Goal: Task Accomplishment & Management: Use online tool/utility

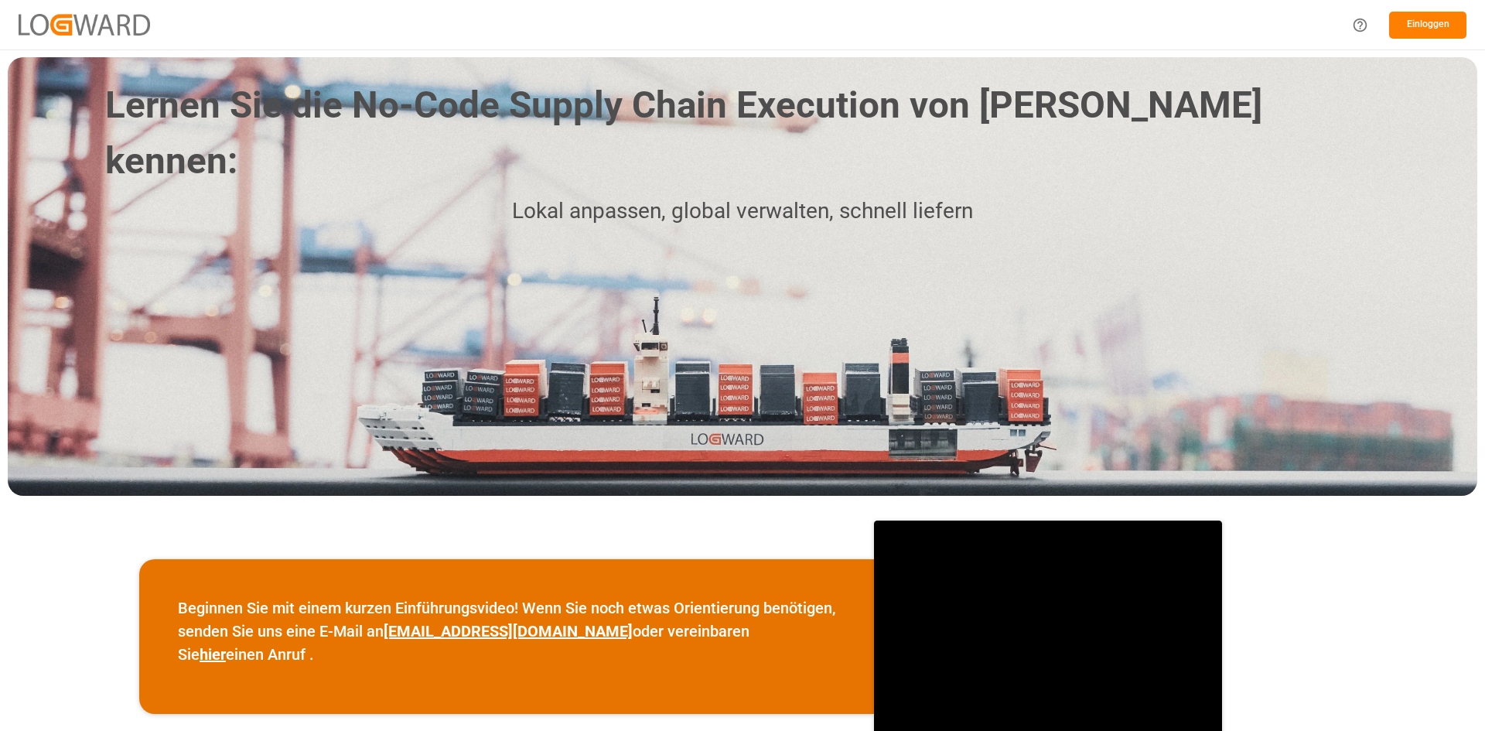
click at [1435, 22] on font "Einloggen" at bounding box center [1428, 24] width 43 height 11
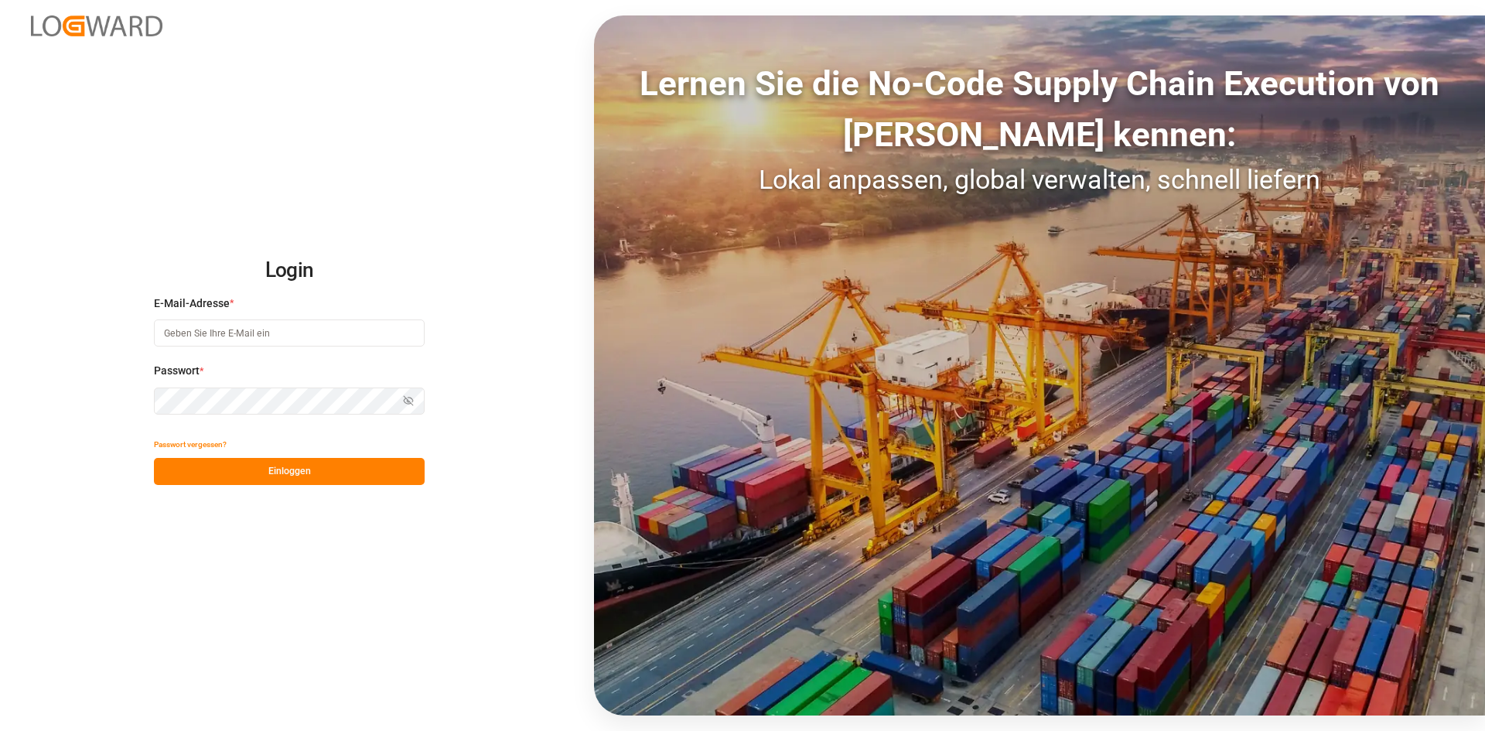
type input "[EMAIL_ADDRESS][DOMAIN_NAME]"
click at [316, 486] on div "Login E-Mail-Adresse * [EMAIL_ADDRESS][DOMAIN_NAME] Passwort * Passwort anzeige…" at bounding box center [742, 365] width 1485 height 731
click at [343, 472] on button "Einloggen" at bounding box center [289, 471] width 271 height 27
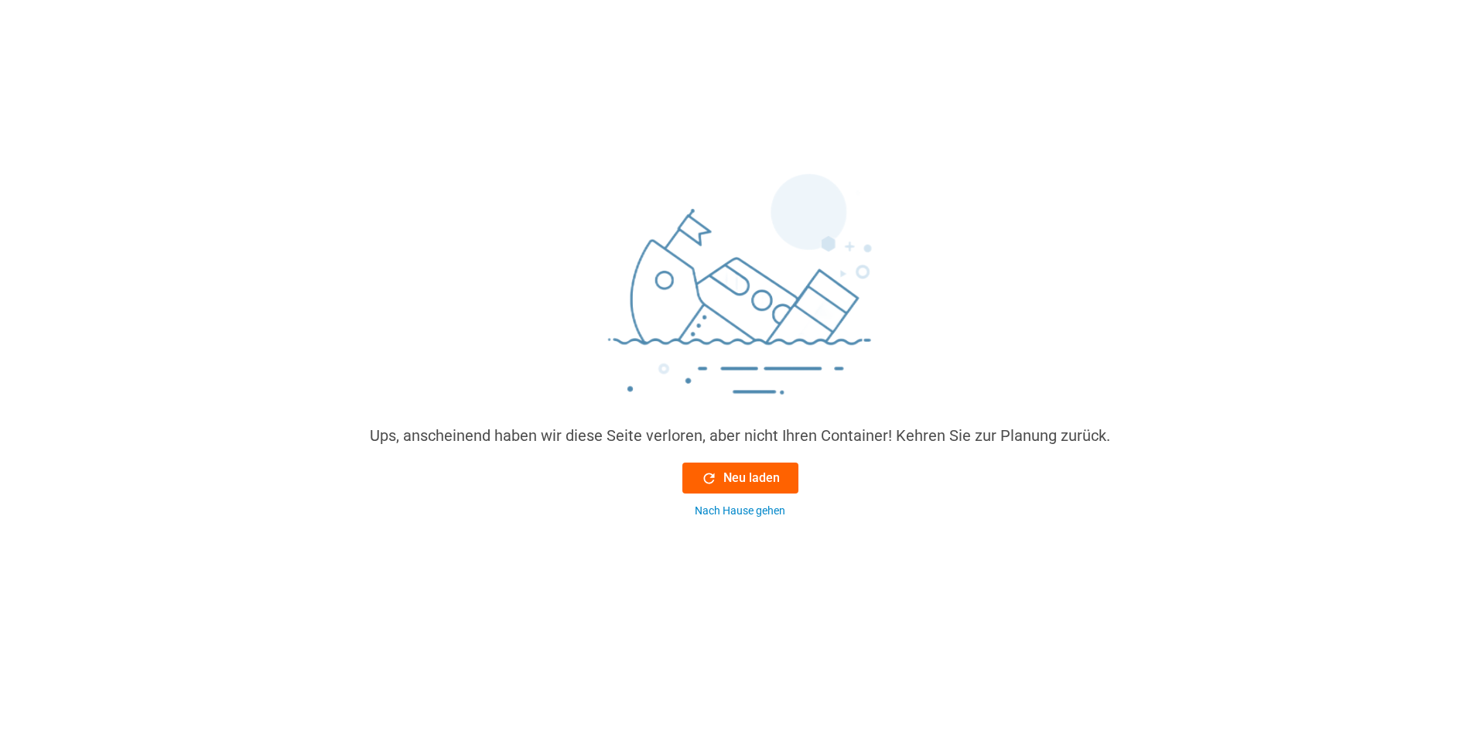
click at [754, 480] on font "Neu laden" at bounding box center [751, 477] width 56 height 15
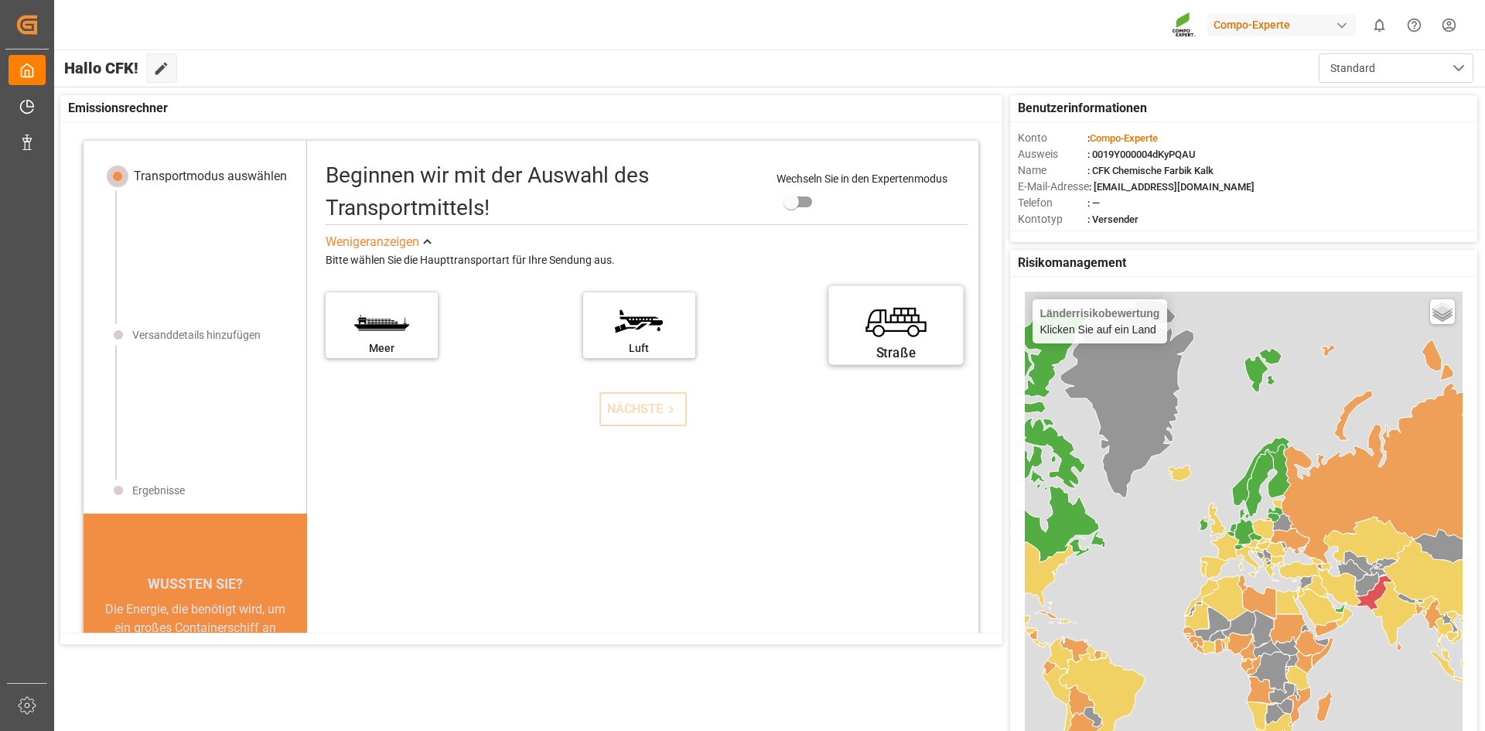
click at [882, 321] on label "Straße" at bounding box center [897, 320] width 116 height 65
click at [0, 0] on input "Straße" at bounding box center [0, 0] width 0 height 0
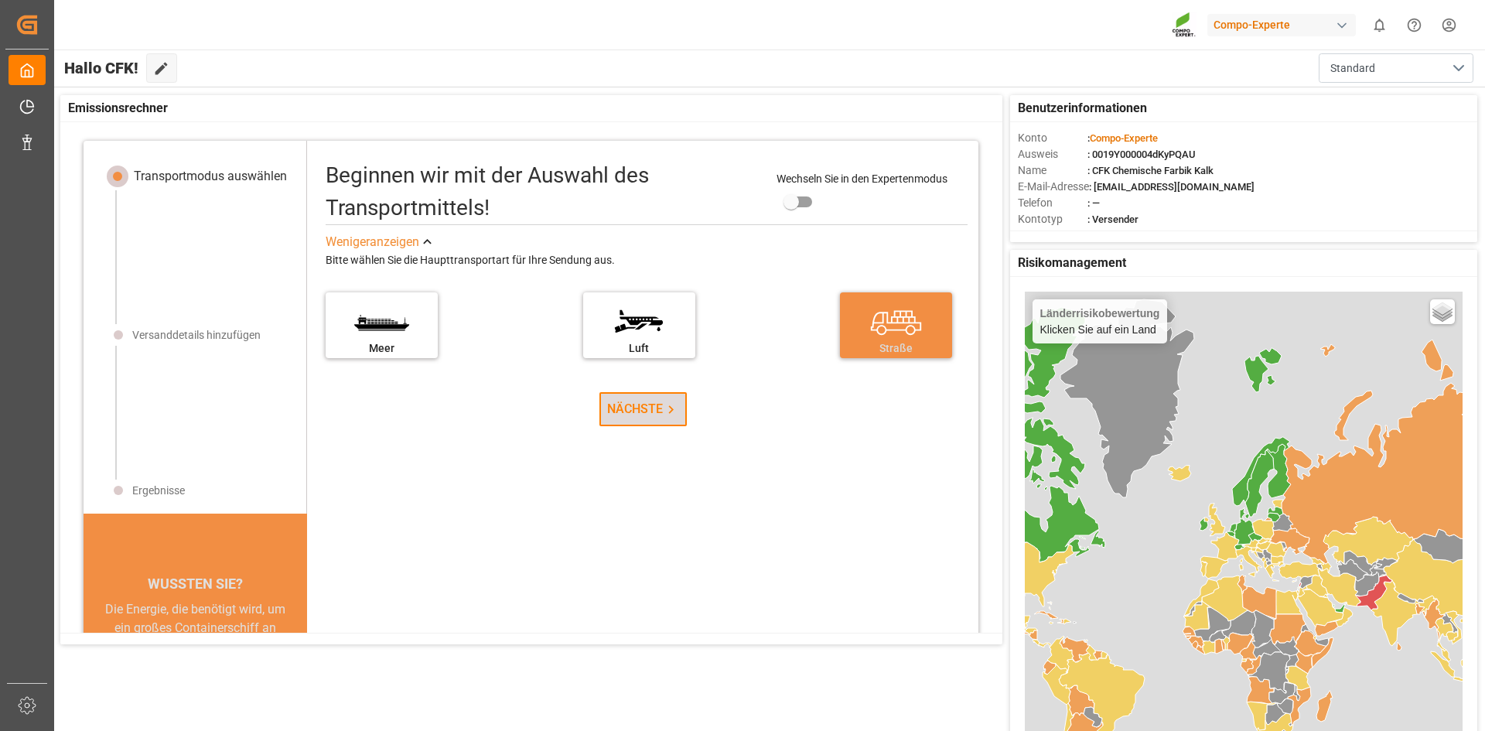
click at [615, 412] on font "NÄCHSTE" at bounding box center [635, 409] width 56 height 15
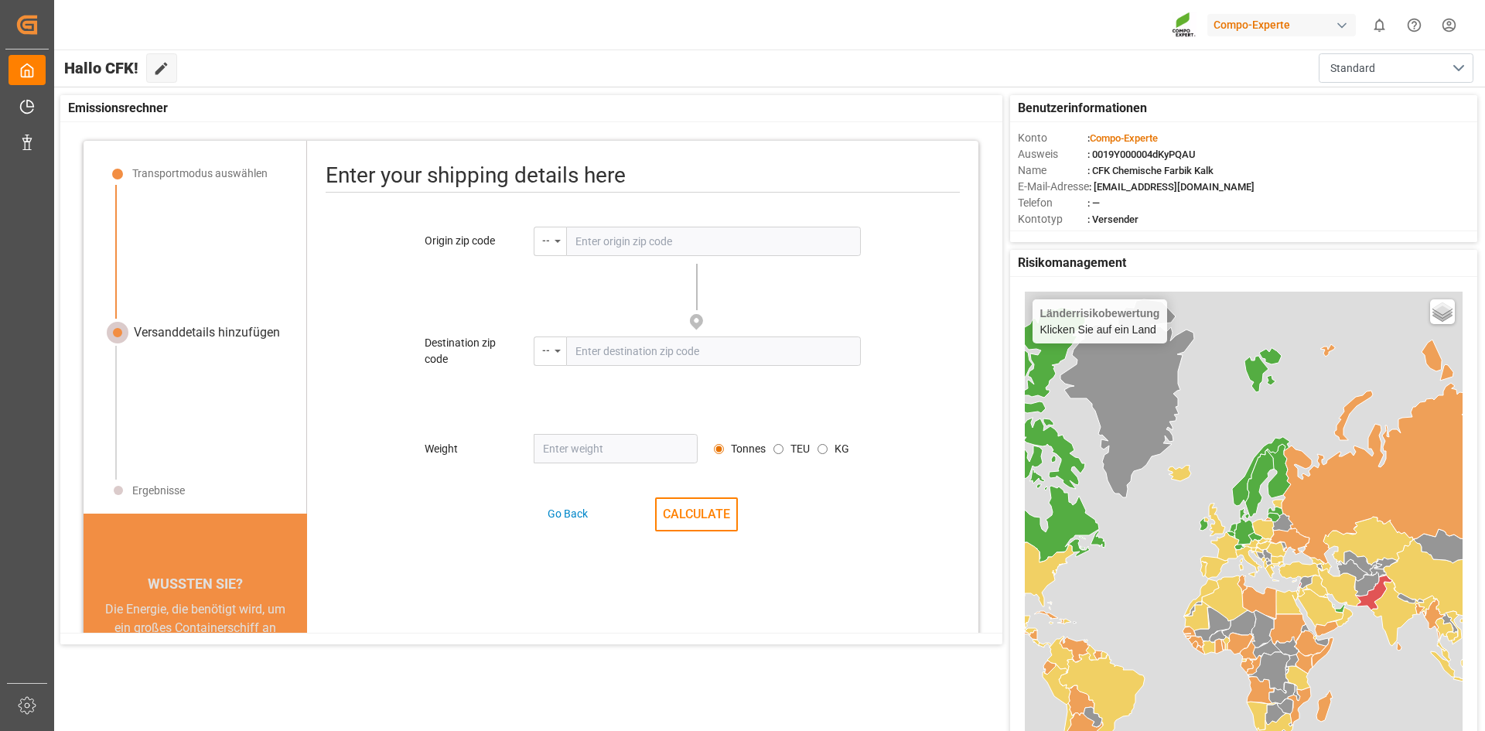
scroll to position [73, 0]
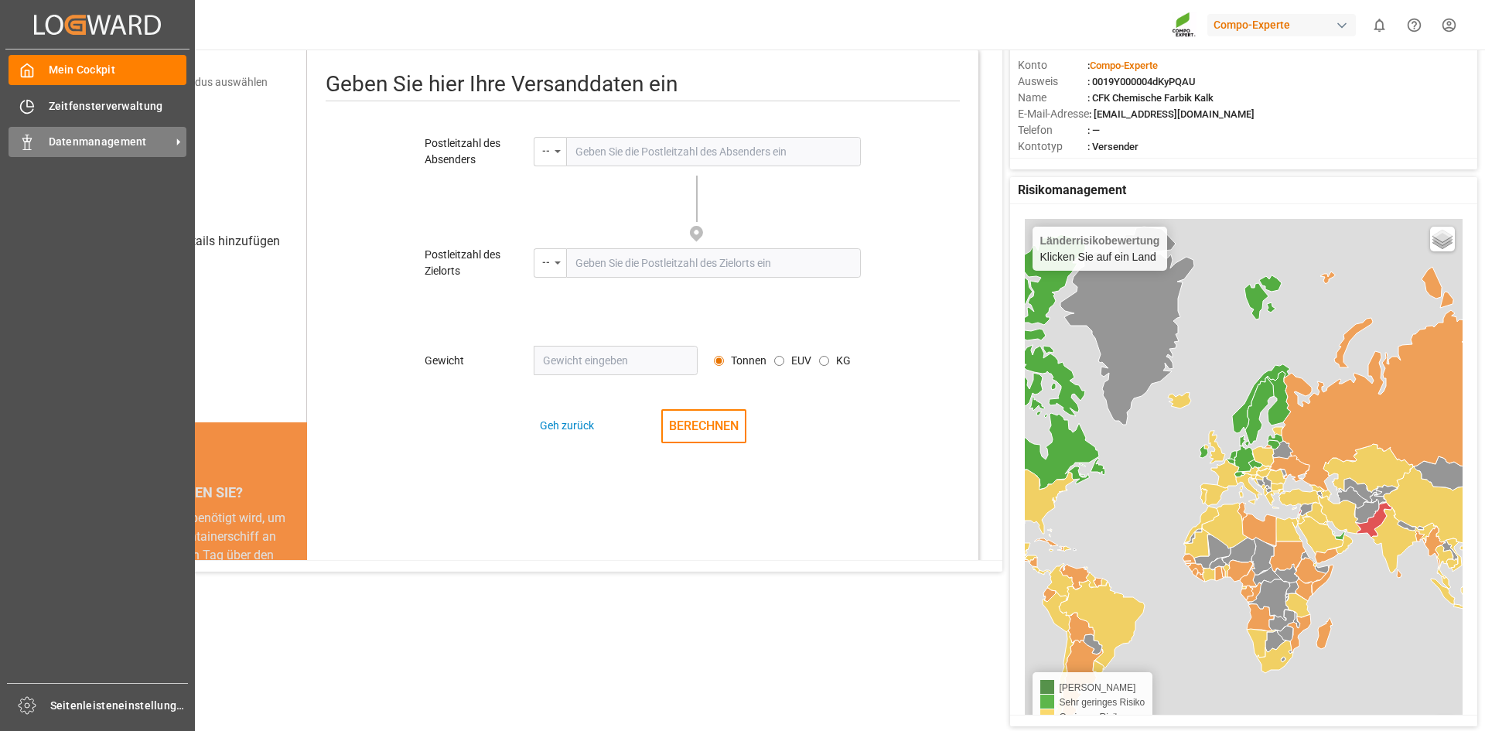
click at [114, 131] on div "Datenmanagement Datenmanagement" at bounding box center [98, 142] width 178 height 30
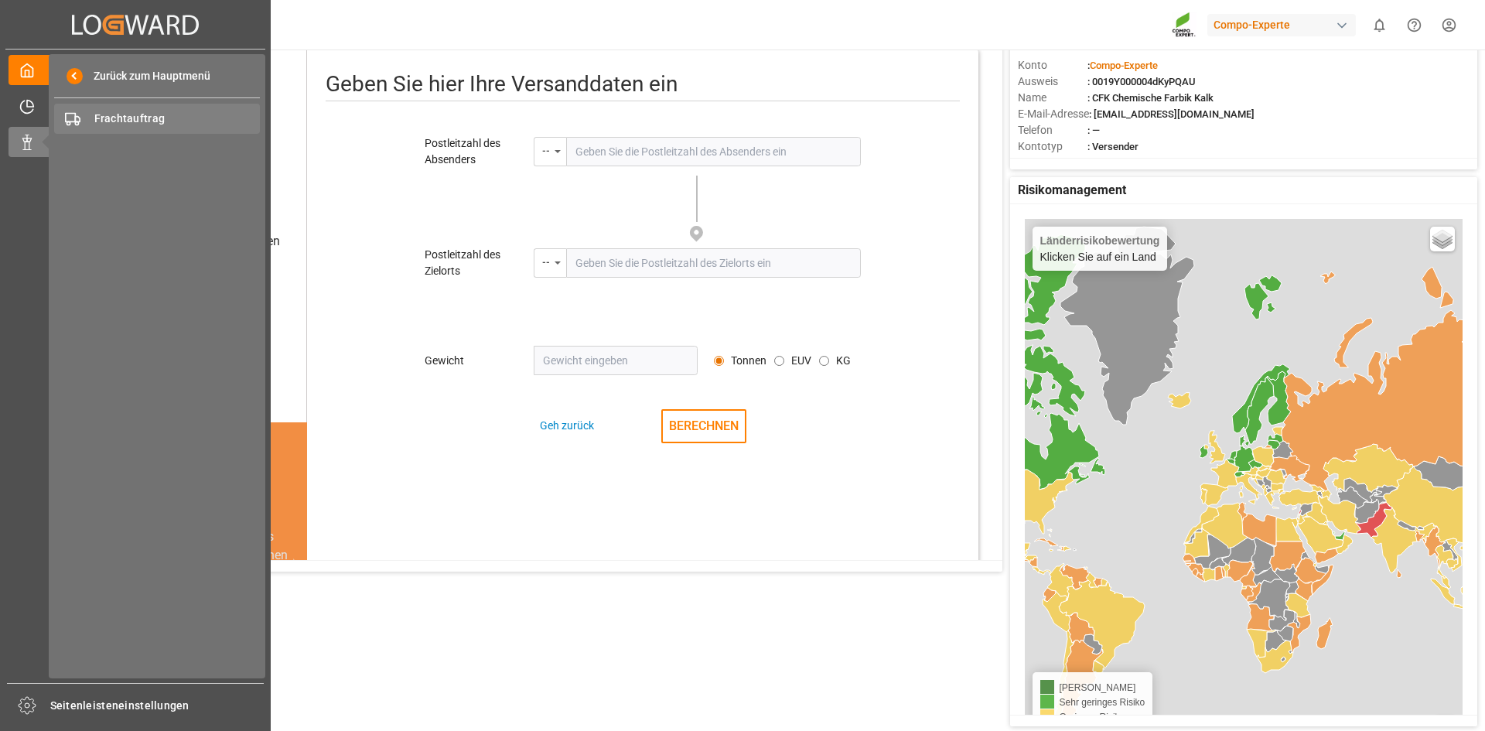
click at [125, 118] on font "Frachtauftrag" at bounding box center [129, 118] width 71 height 12
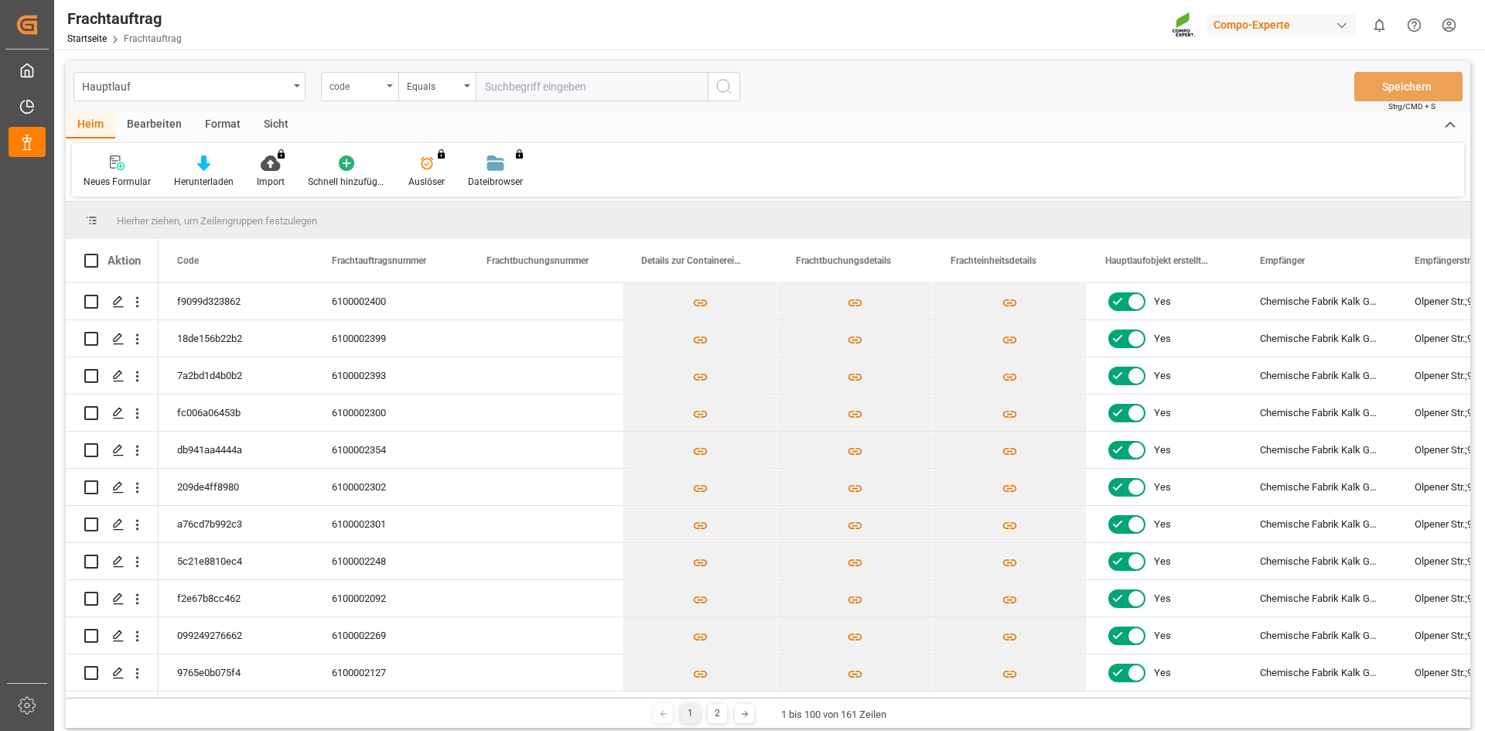
click at [374, 85] on div "code" at bounding box center [356, 85] width 53 height 18
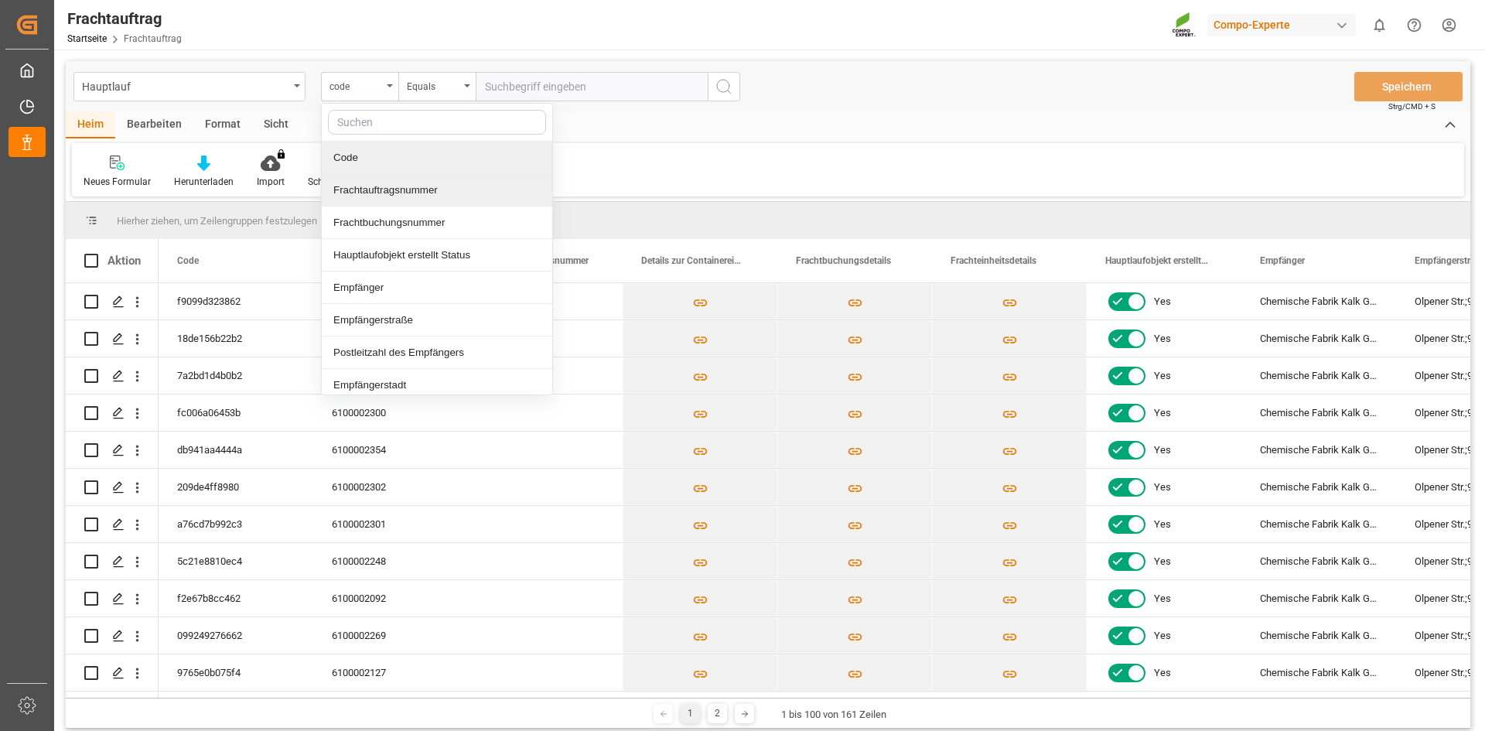
click at [400, 183] on div "Frachtauftragsnummer" at bounding box center [437, 190] width 231 height 32
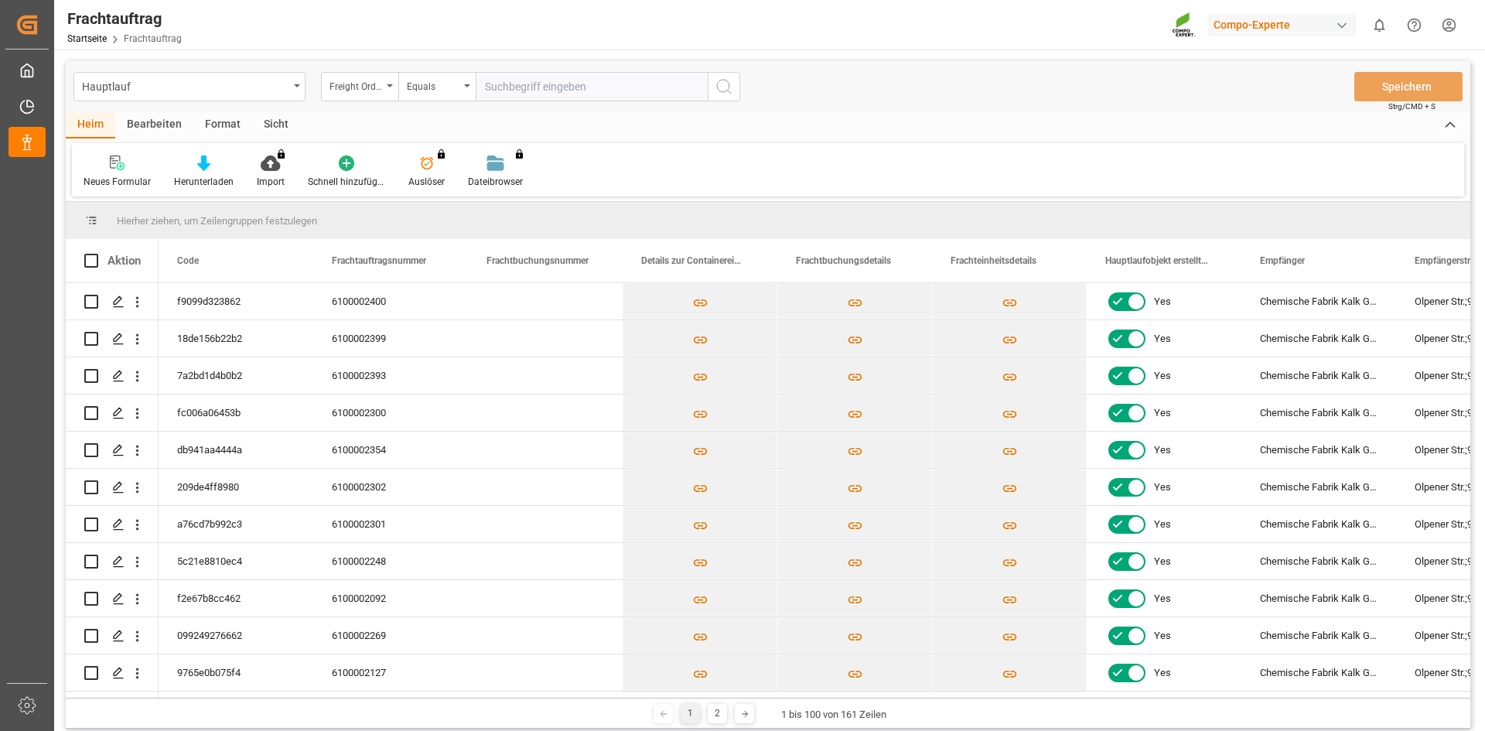
click at [528, 91] on input "text" at bounding box center [592, 86] width 232 height 29
type input "6100002399"
click at [733, 80] on button "Suchschaltfläche" at bounding box center [724, 86] width 32 height 29
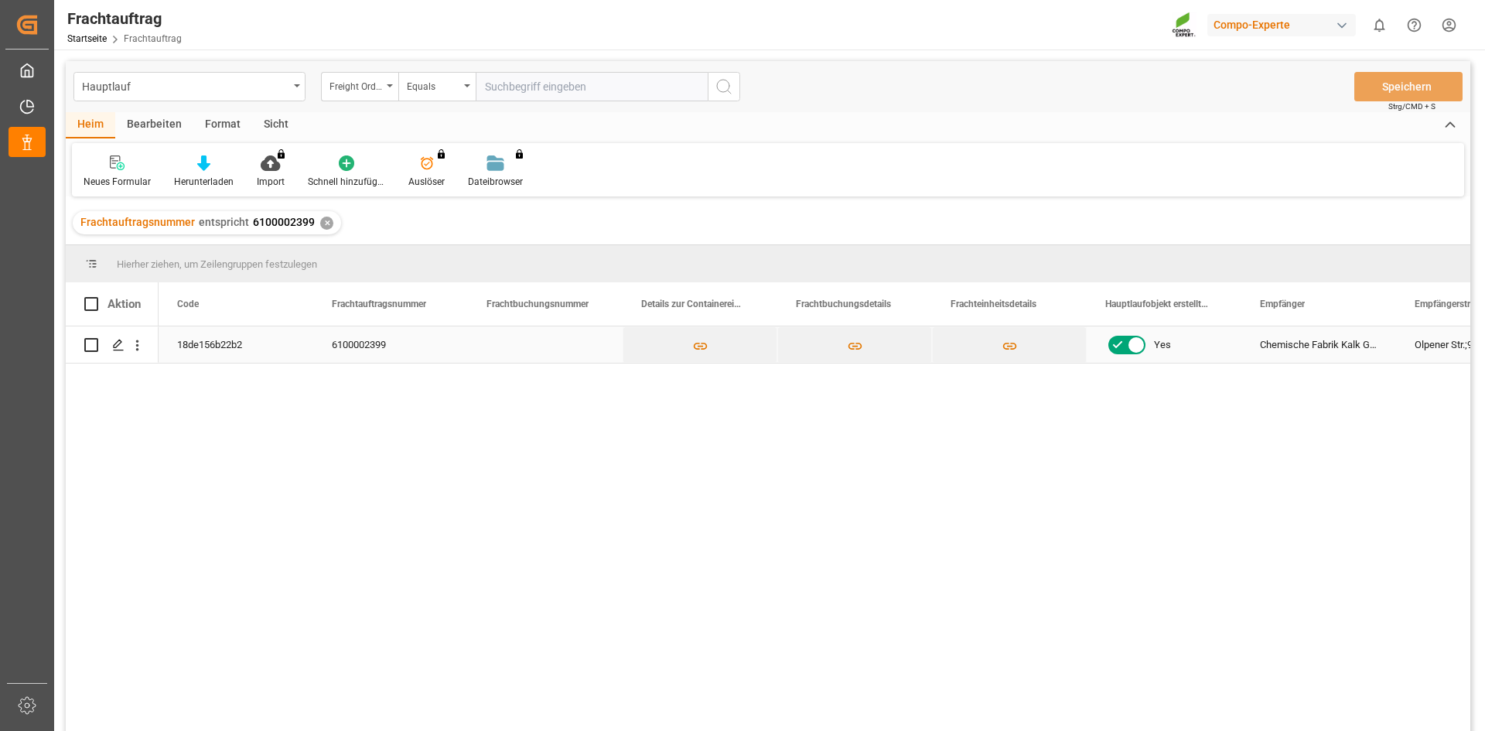
click at [97, 342] on input "Drücken Sie die Leertaste, um die Zeilenauswahl umzuschalten (nicht markiert)." at bounding box center [91, 345] width 14 height 14
checkbox input "true"
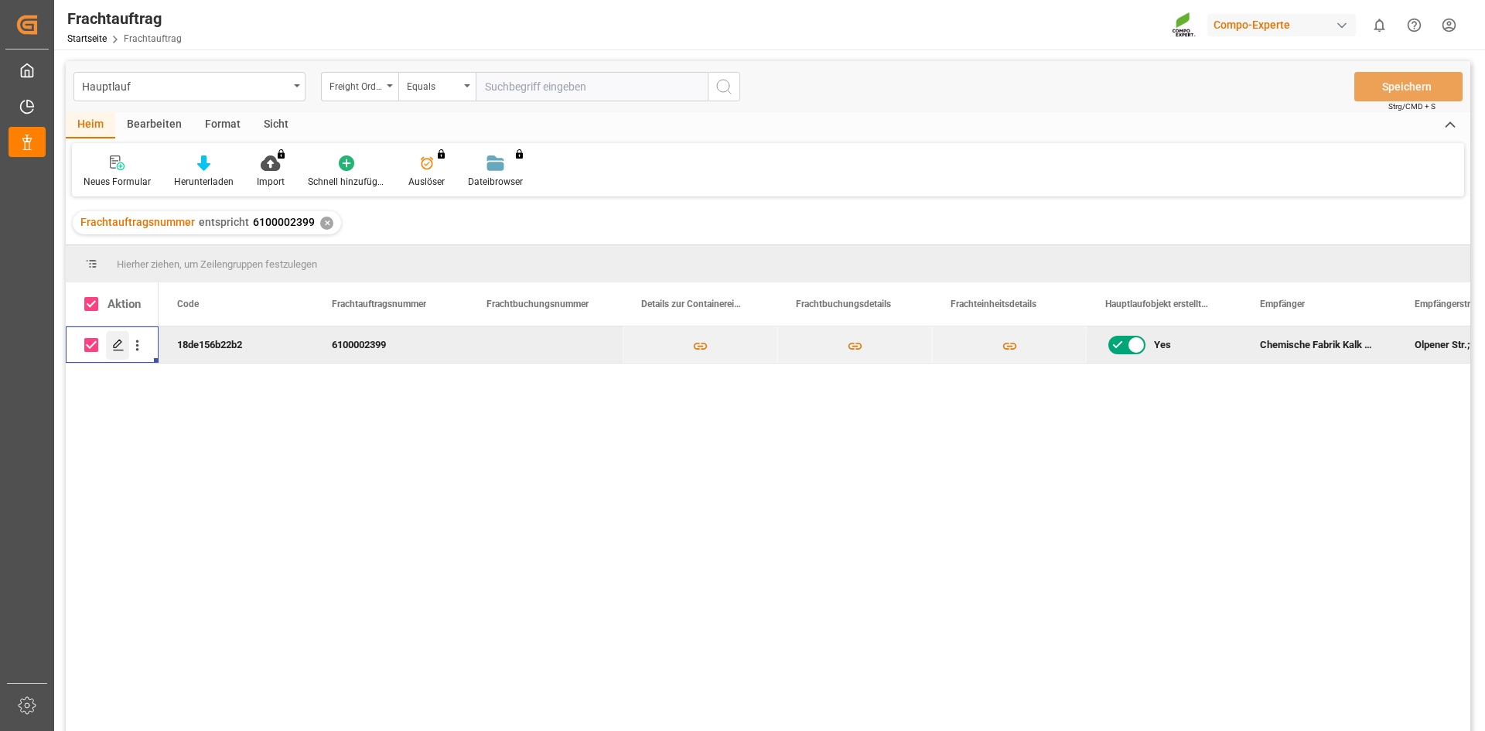
click at [118, 337] on div "Press SPACE to deselect this row." at bounding box center [117, 345] width 23 height 29
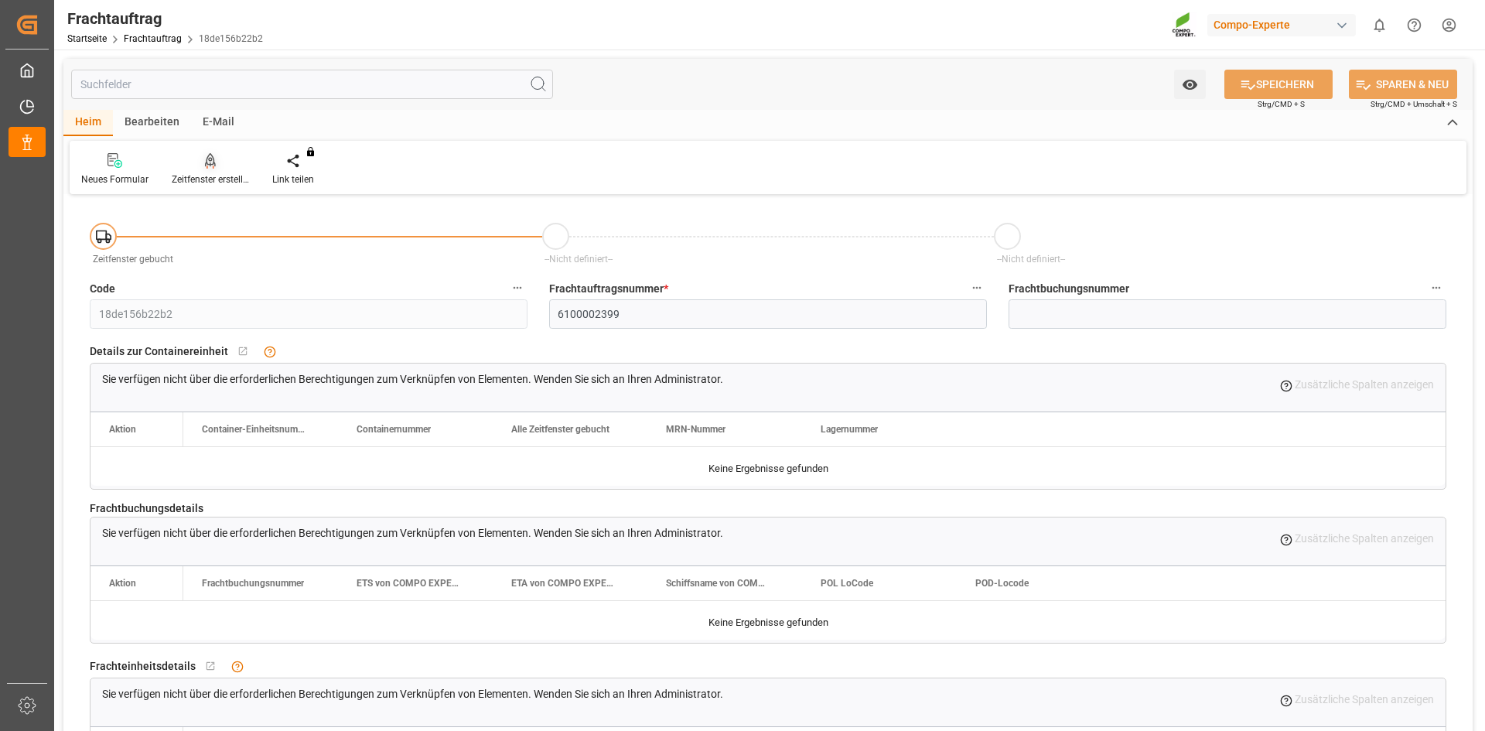
click at [213, 173] on div "Zeitfenster erstellen" at bounding box center [210, 180] width 77 height 14
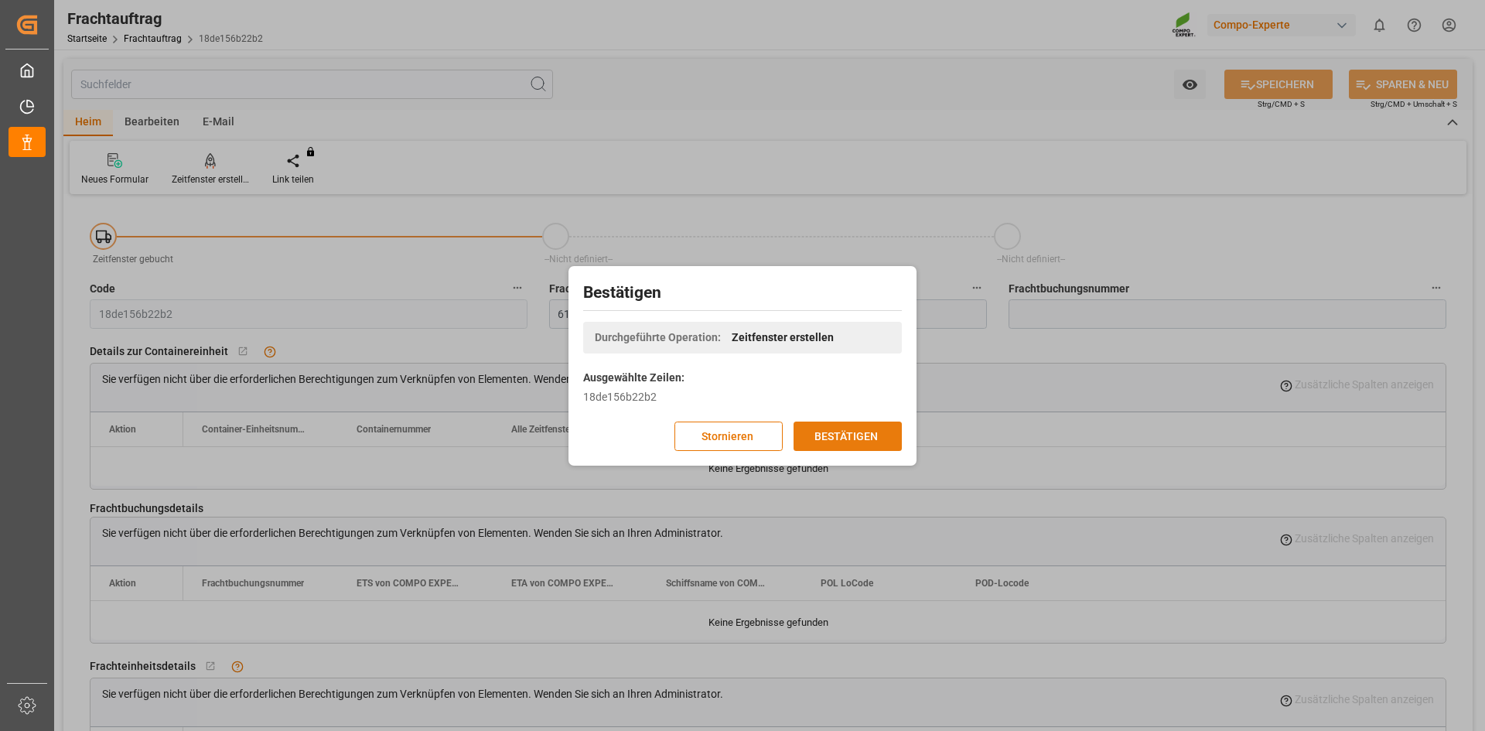
click at [885, 436] on button "BESTÄTIGEN" at bounding box center [848, 436] width 108 height 29
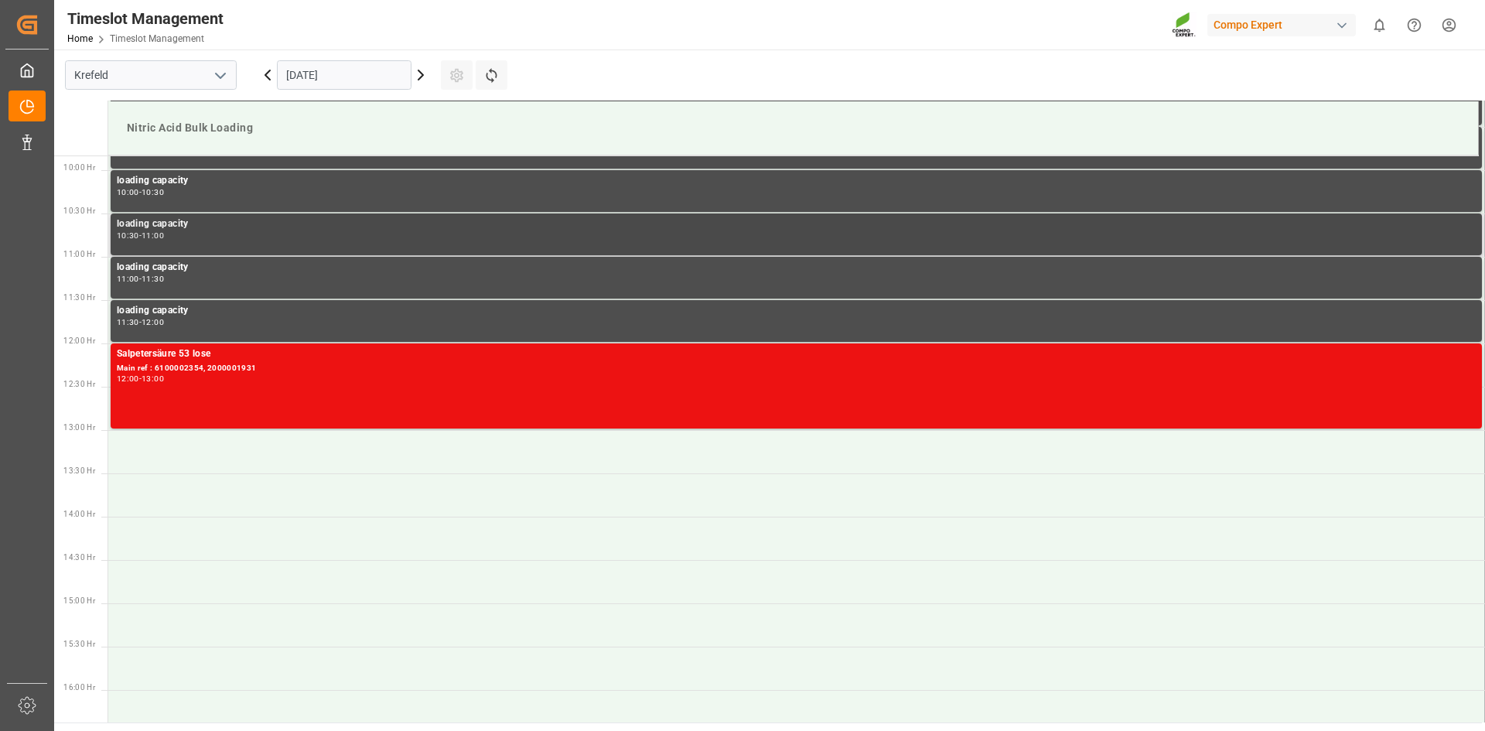
scroll to position [825, 0]
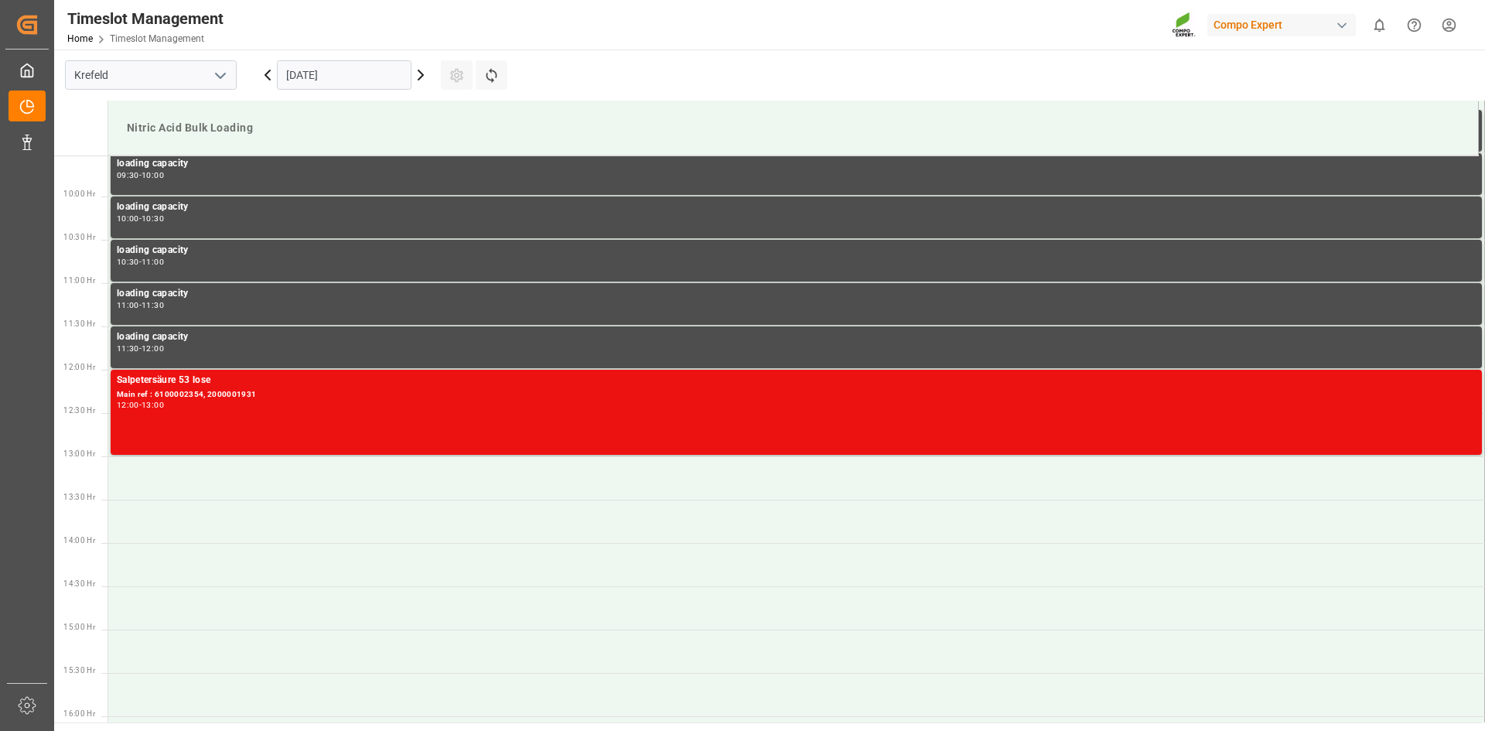
click at [419, 84] on icon at bounding box center [421, 75] width 19 height 19
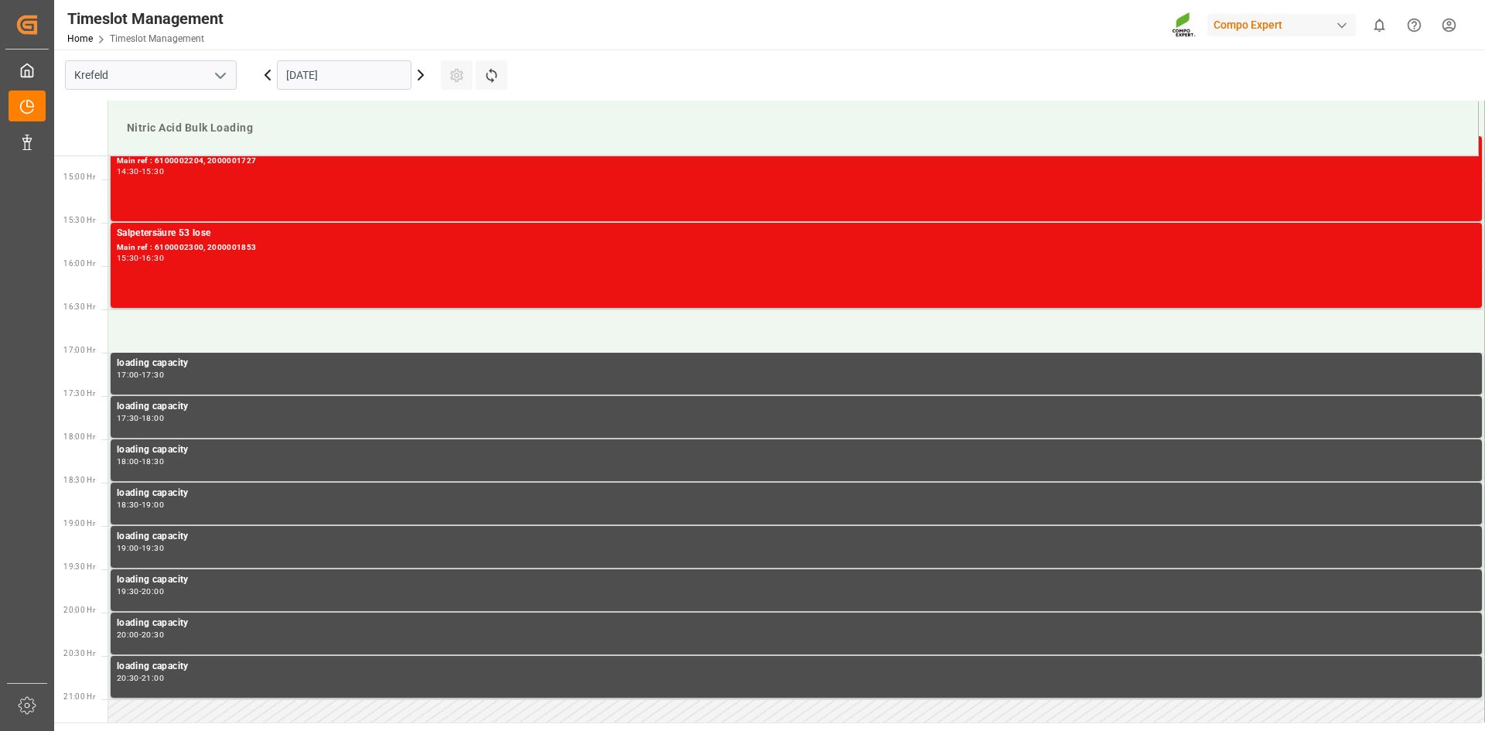
scroll to position [1290, 0]
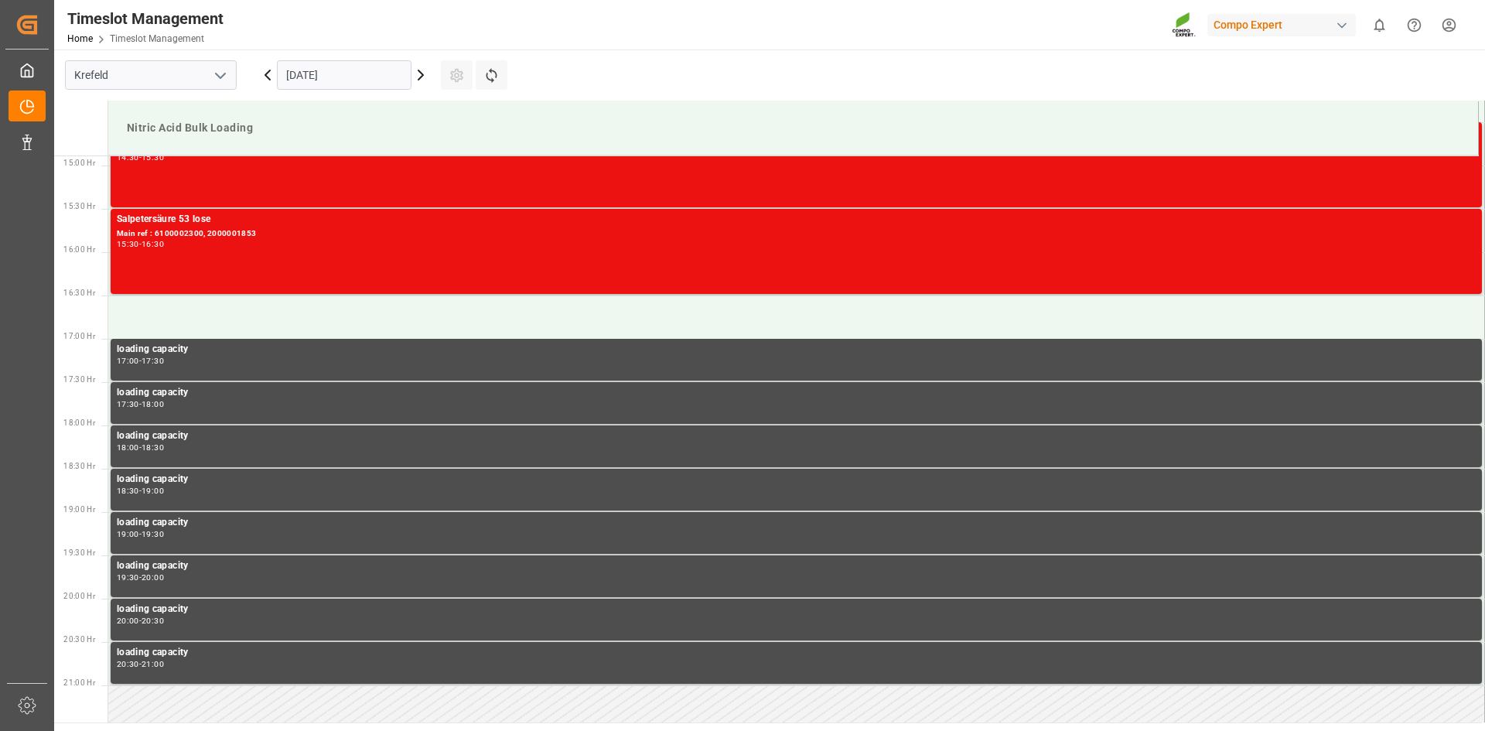
click at [419, 80] on icon at bounding box center [421, 75] width 19 height 19
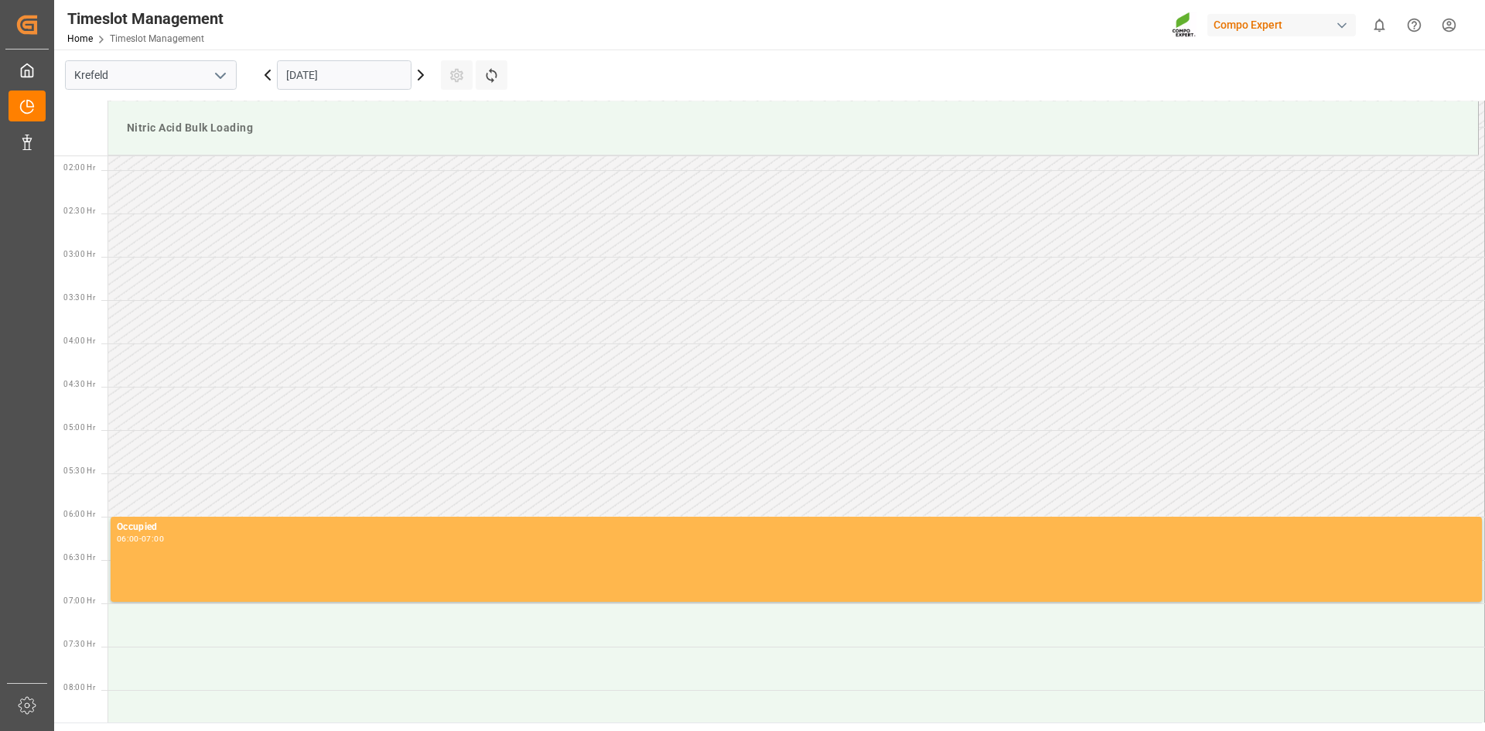
scroll to position [864, 0]
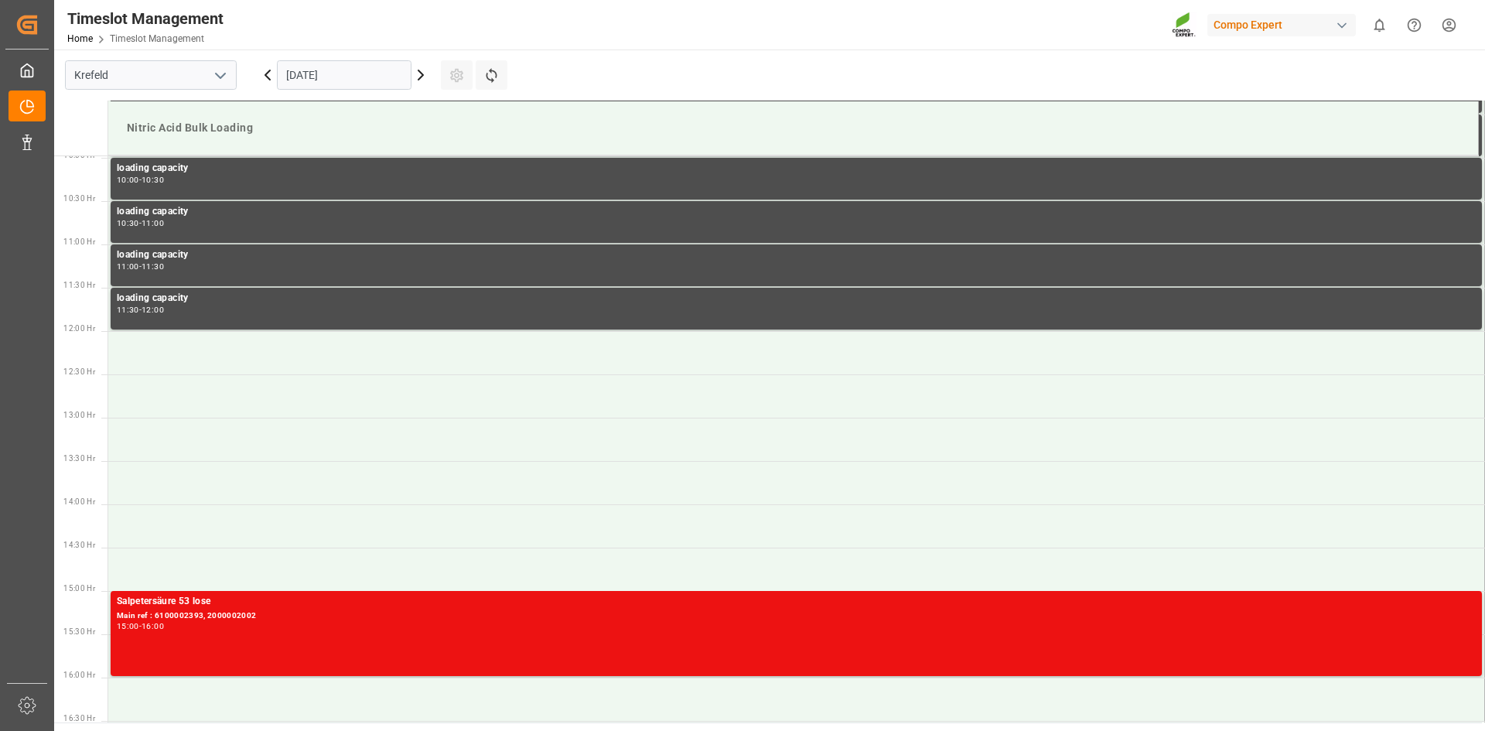
click at [419, 80] on icon at bounding box center [421, 75] width 19 height 19
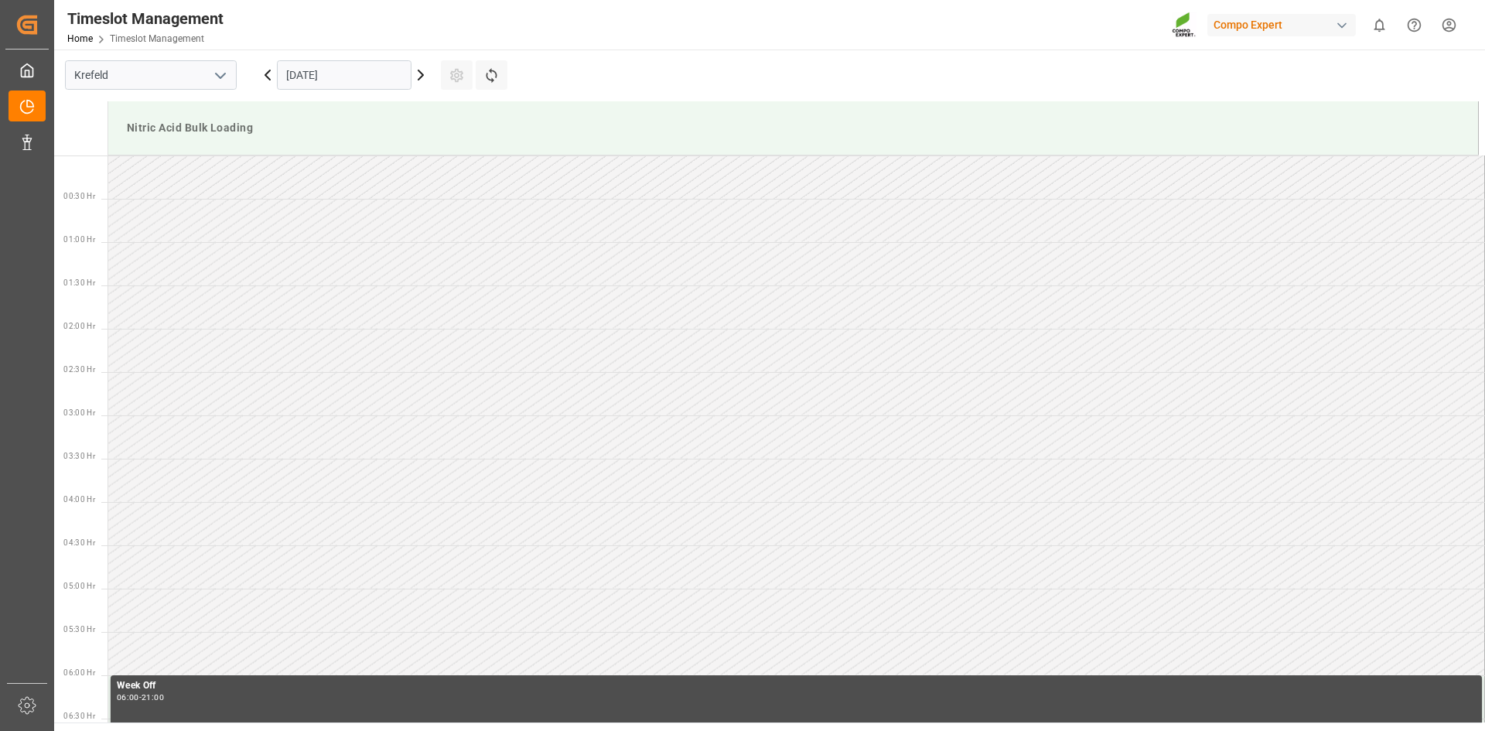
scroll to position [0, 0]
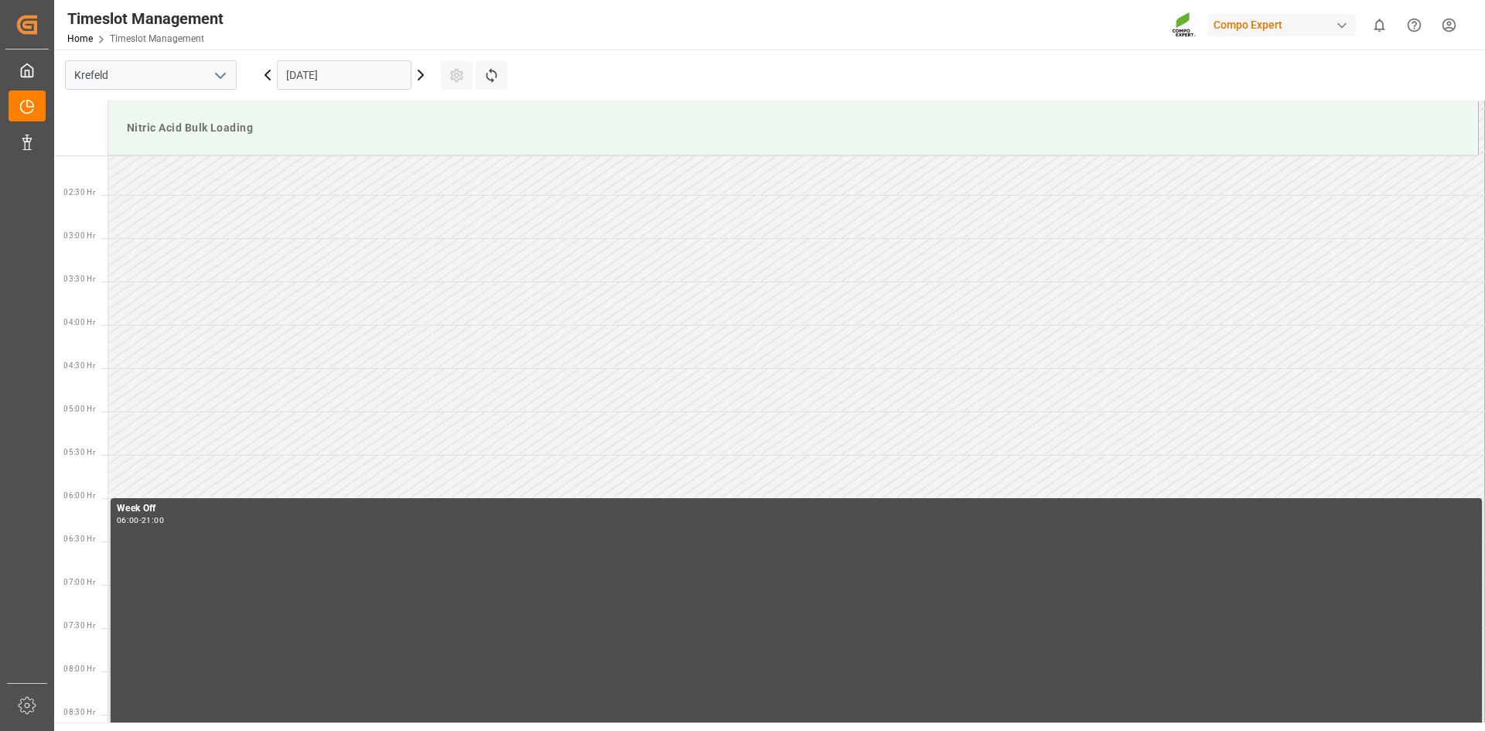
click at [419, 80] on icon at bounding box center [421, 75] width 19 height 19
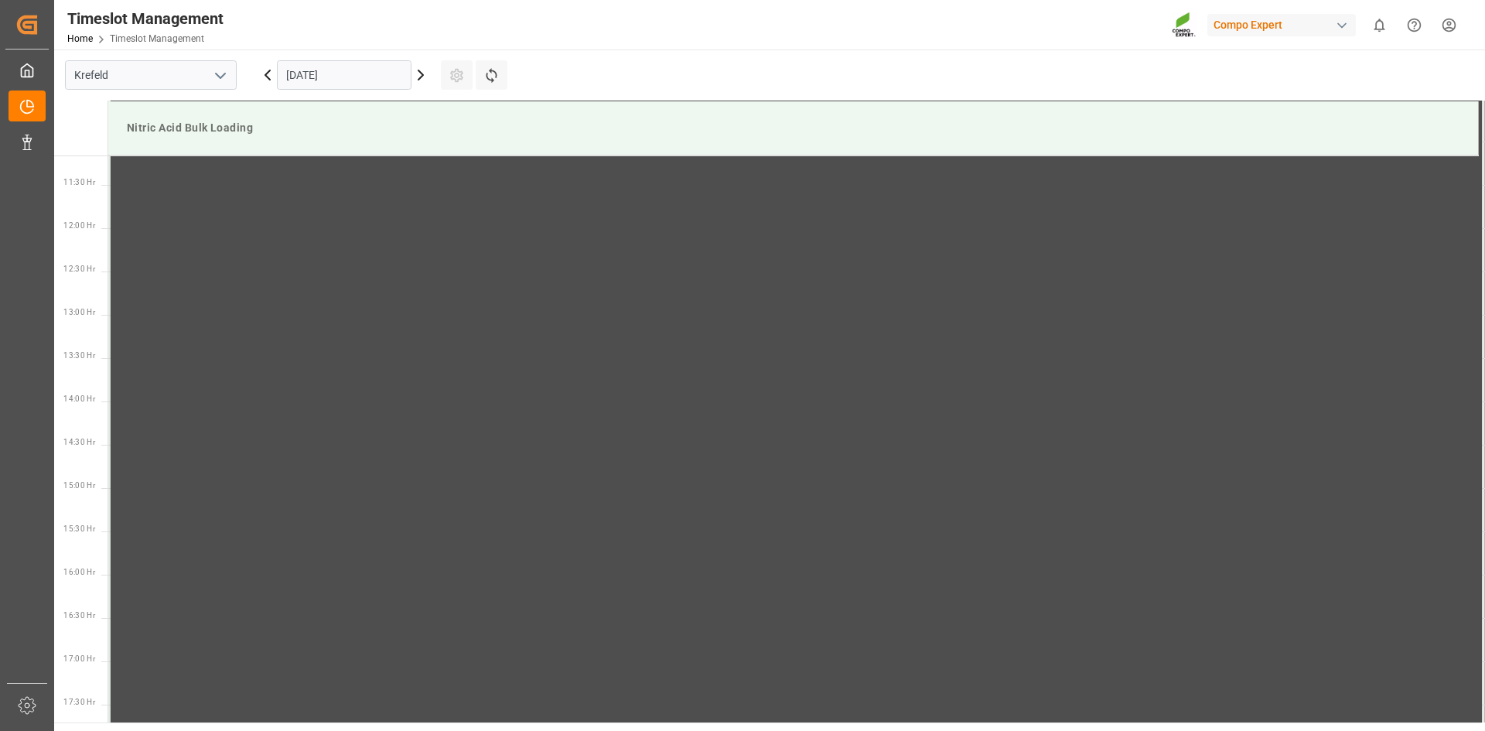
scroll to position [1223, 0]
click at [419, 76] on icon at bounding box center [421, 75] width 19 height 19
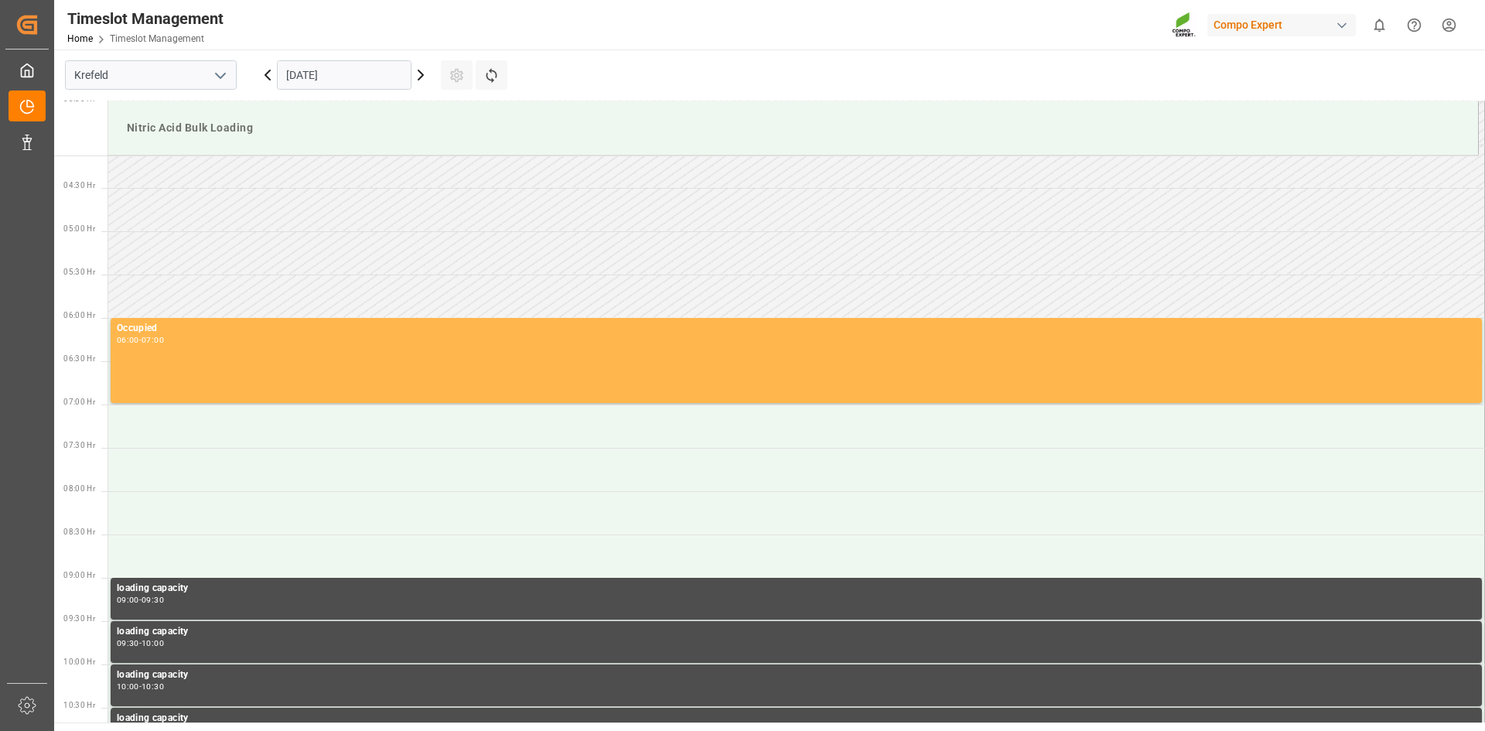
scroll to position [361, 0]
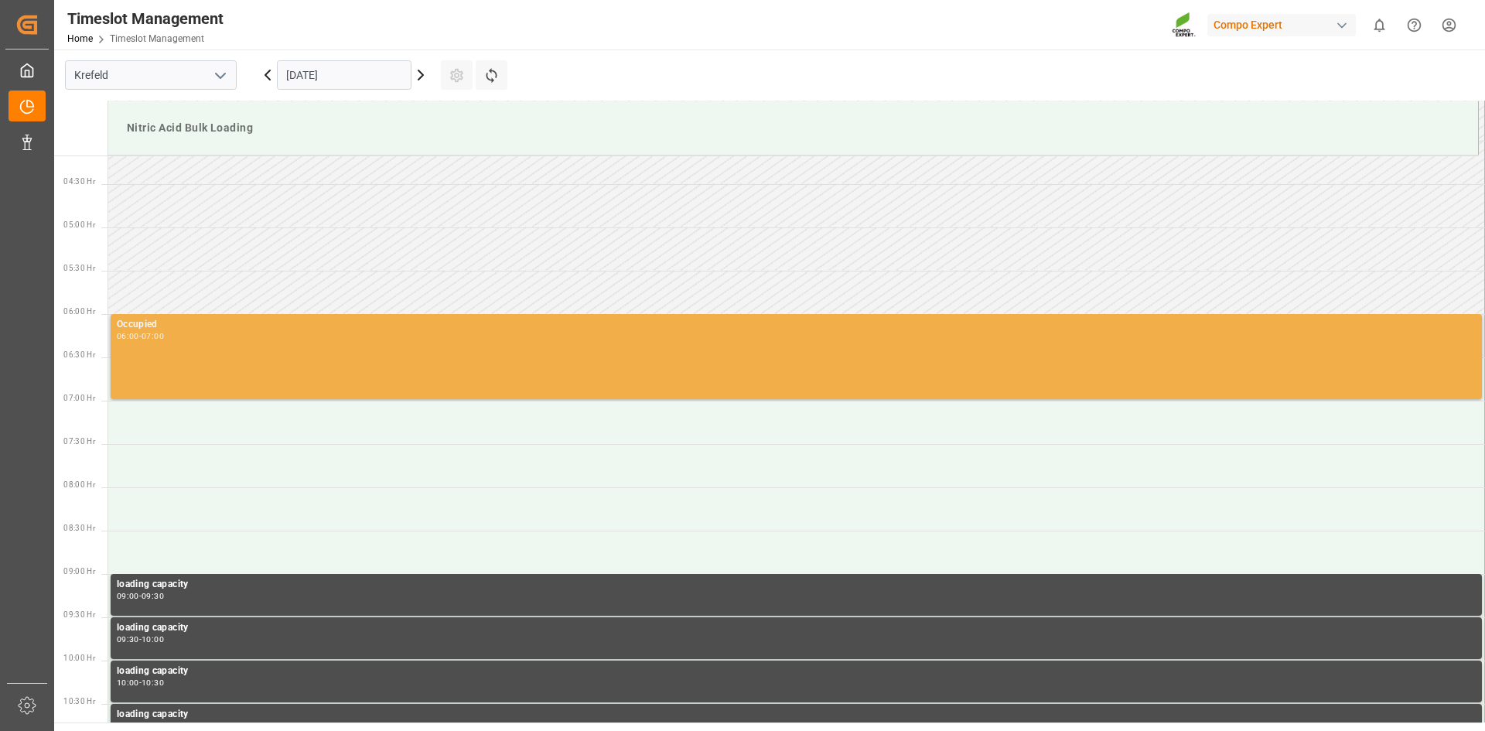
click at [200, 365] on div "Occupied 06:00 - 07:00" at bounding box center [796, 356] width 1359 height 79
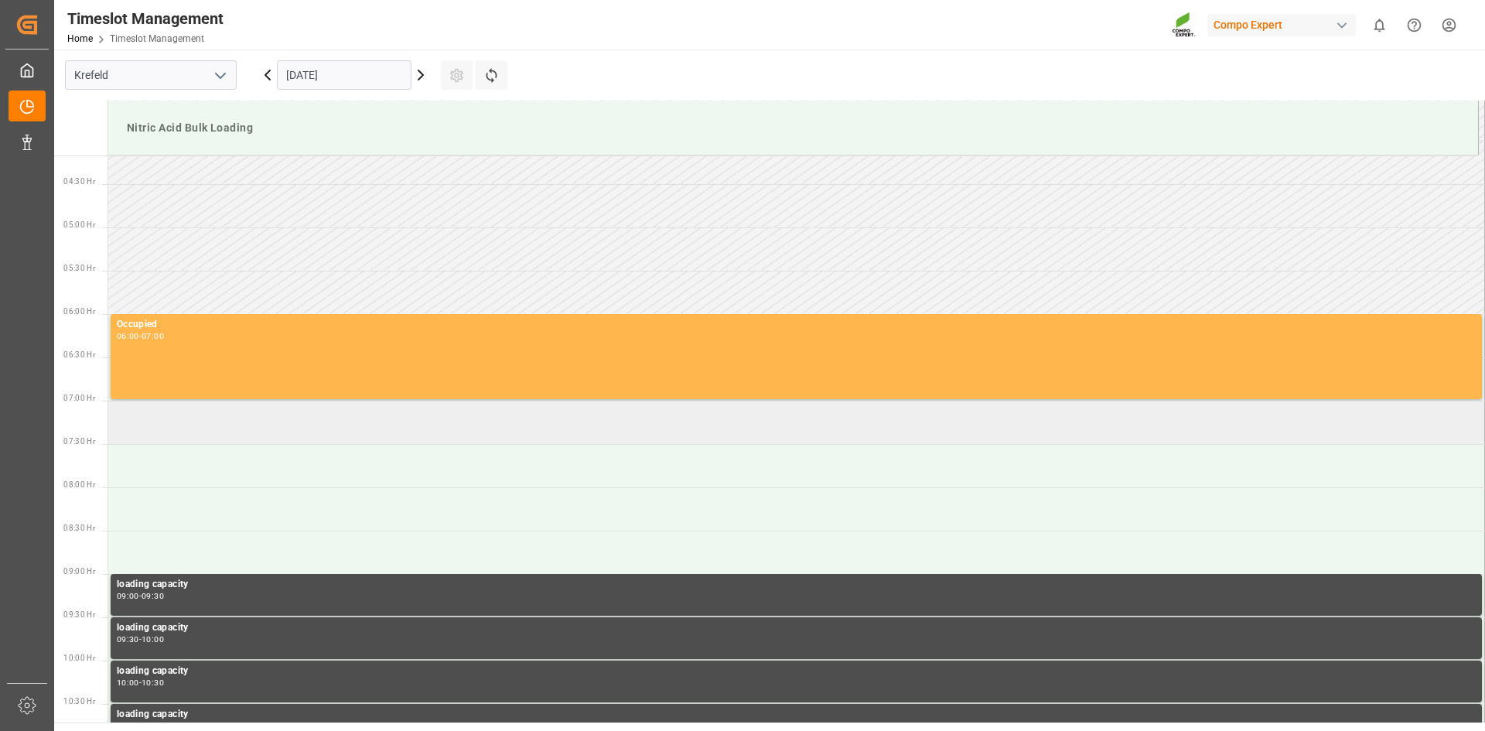
click at [195, 428] on td at bounding box center [796, 422] width 1377 height 43
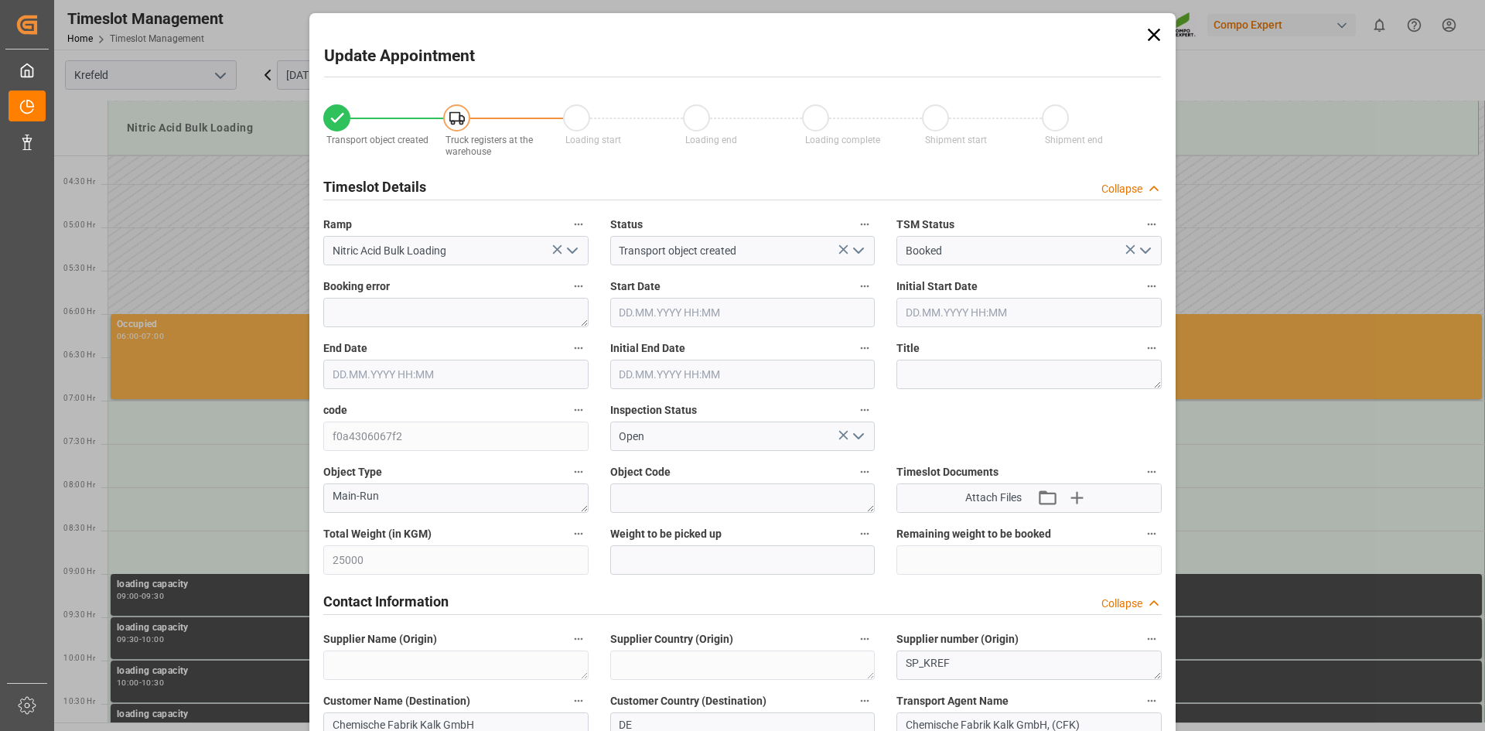
type input "13.10.2025 07:00"
type input "13.10.2025 07:30"
type input "08.10.2025 15:17"
type input "08.10.2025 13:54"
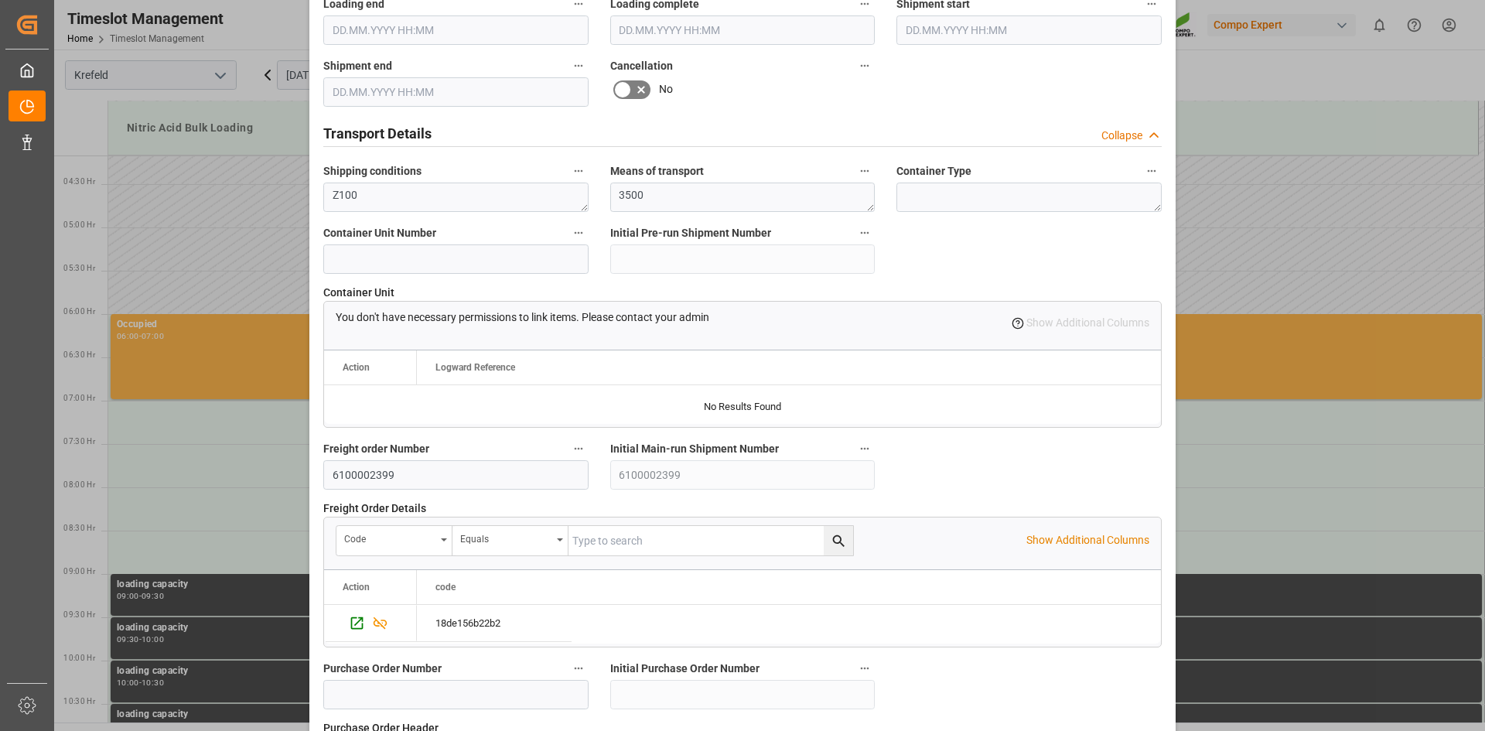
scroll to position [1412, 0]
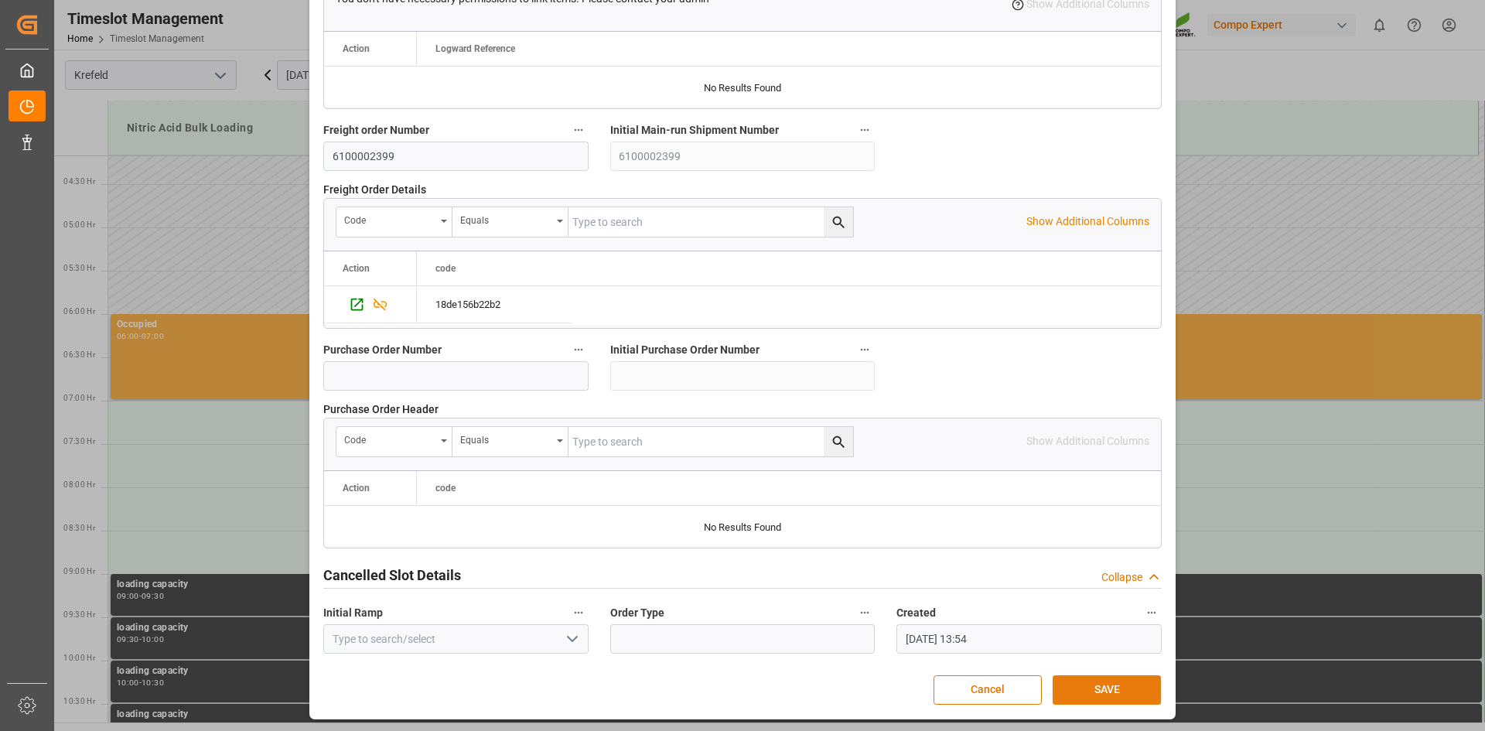
click at [1119, 691] on button "SAVE" at bounding box center [1107, 689] width 108 height 29
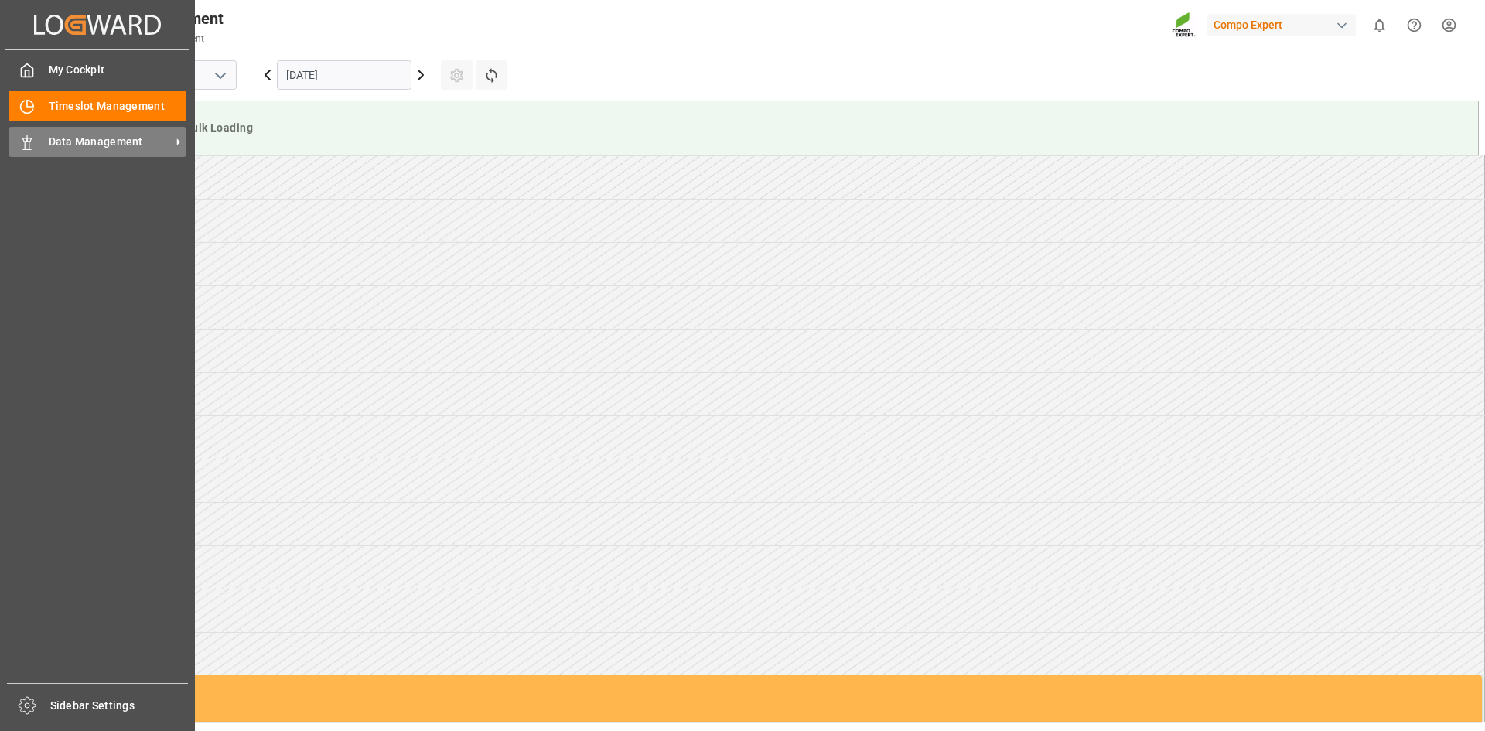
click at [94, 143] on span "Data Management" at bounding box center [110, 142] width 122 height 16
click at [115, 135] on span "Data Management" at bounding box center [110, 142] width 122 height 16
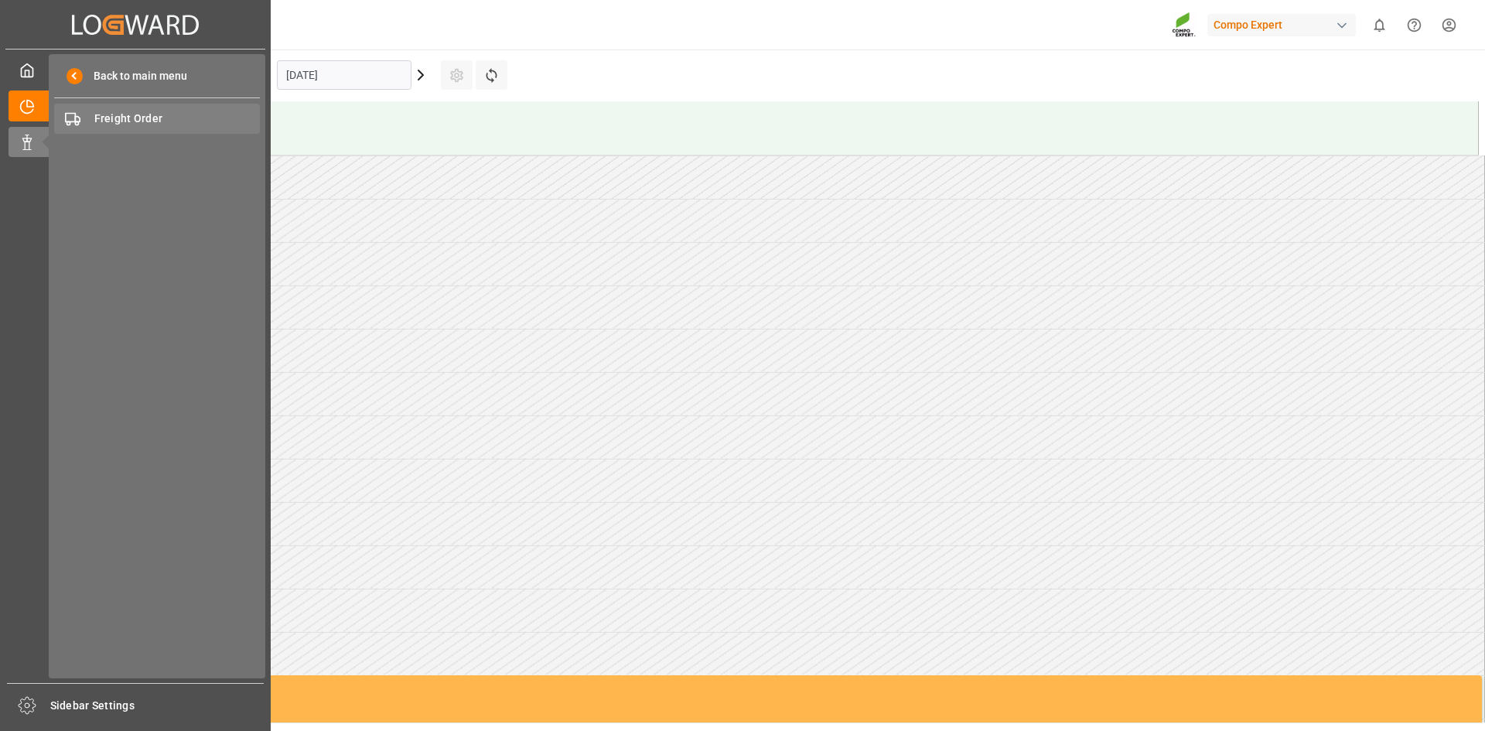
click at [145, 115] on span "Freight Order" at bounding box center [177, 119] width 166 height 16
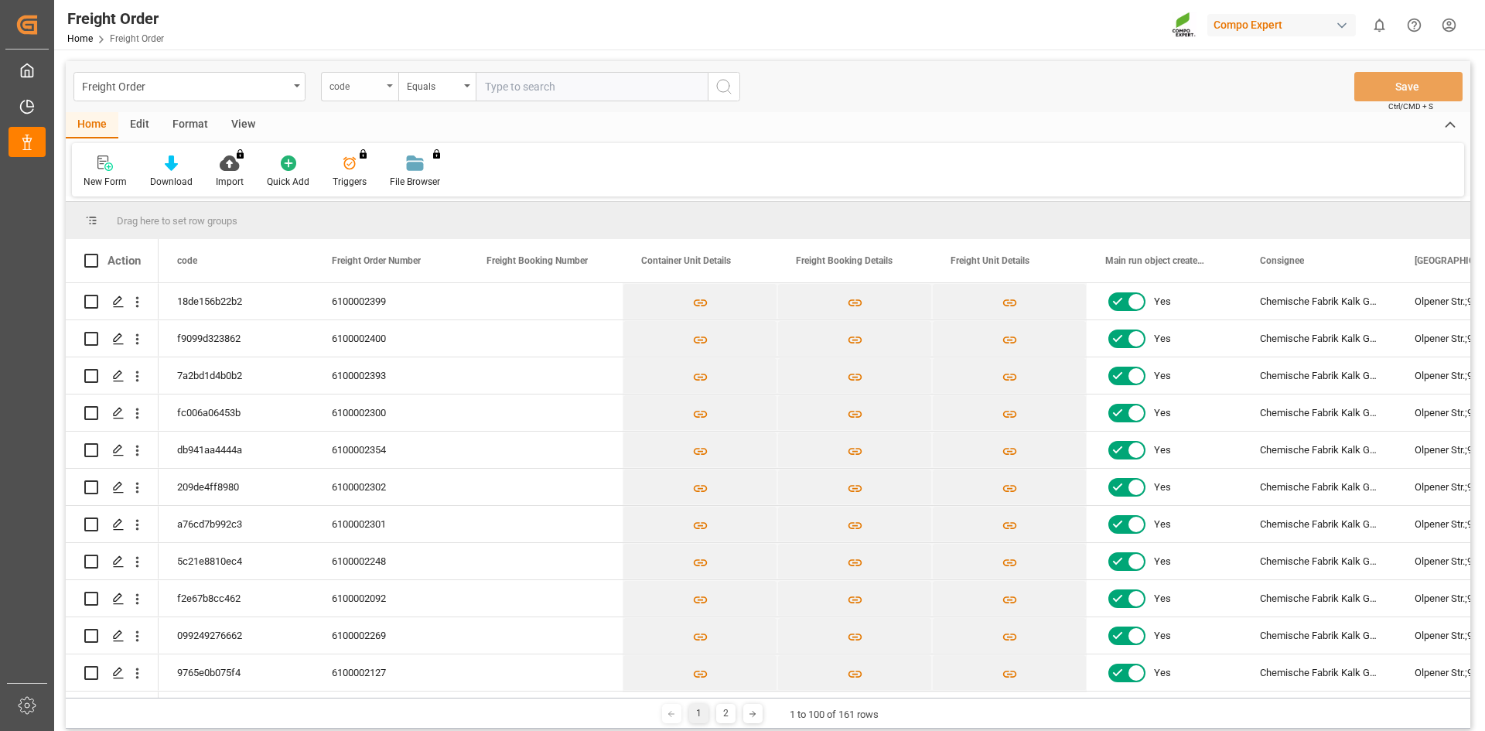
click at [359, 85] on div "code" at bounding box center [356, 85] width 53 height 18
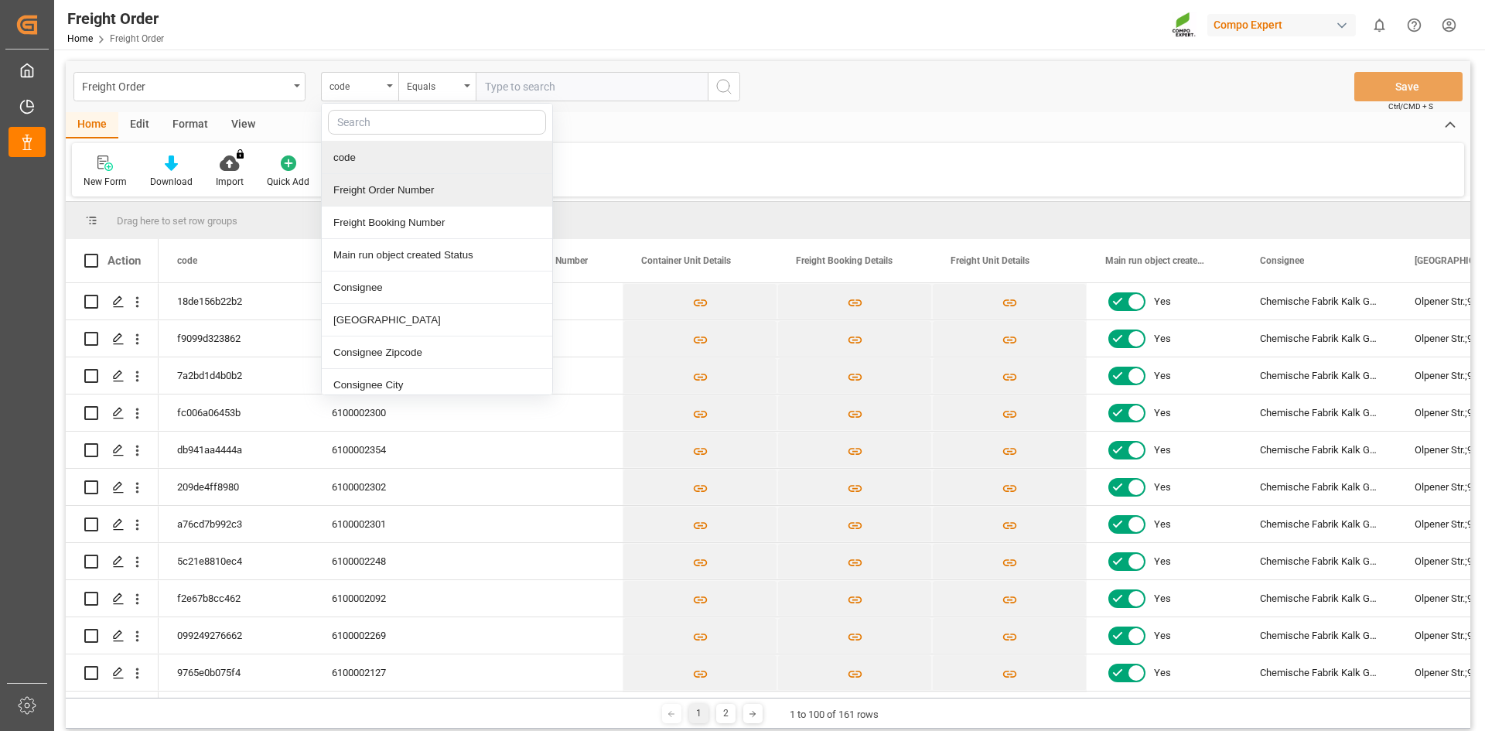
click at [403, 191] on div "Freight Order Number" at bounding box center [437, 190] width 231 height 32
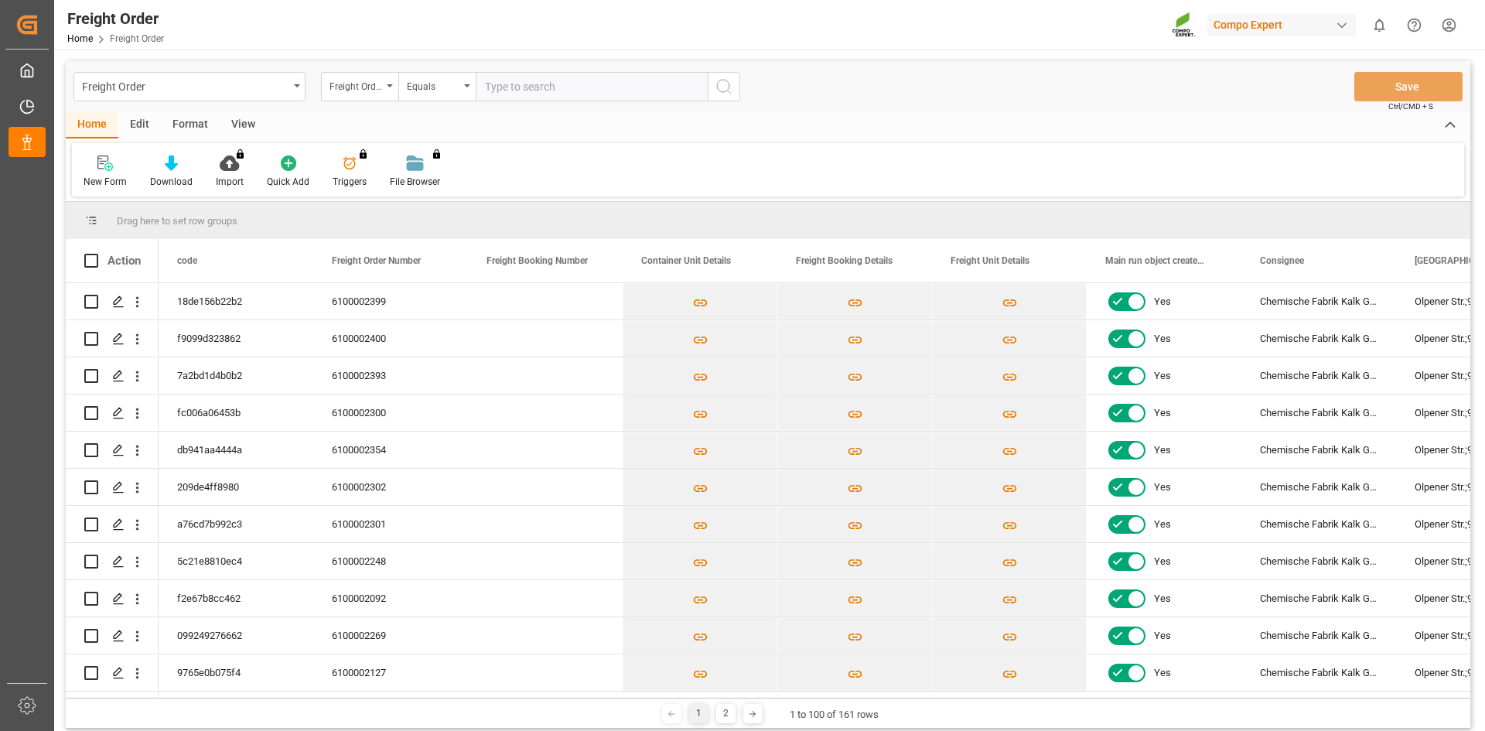
click at [611, 91] on input "text" at bounding box center [592, 86] width 232 height 29
type input "6100002399"
click at [714, 99] on button "search button" at bounding box center [724, 86] width 32 height 29
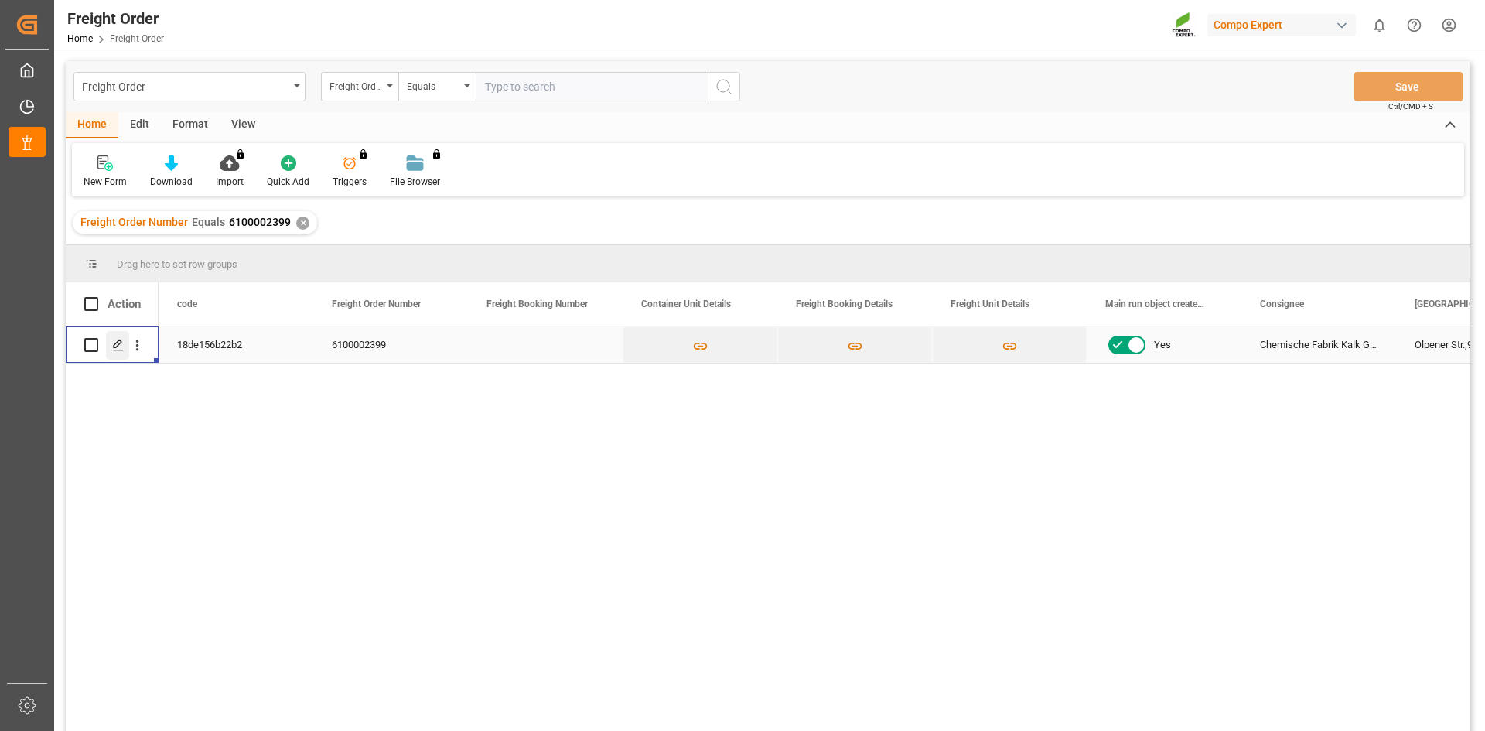
click at [119, 346] on icon "Press SPACE to select this row." at bounding box center [118, 345] width 12 height 12
